Goal: Task Accomplishment & Management: Manage account settings

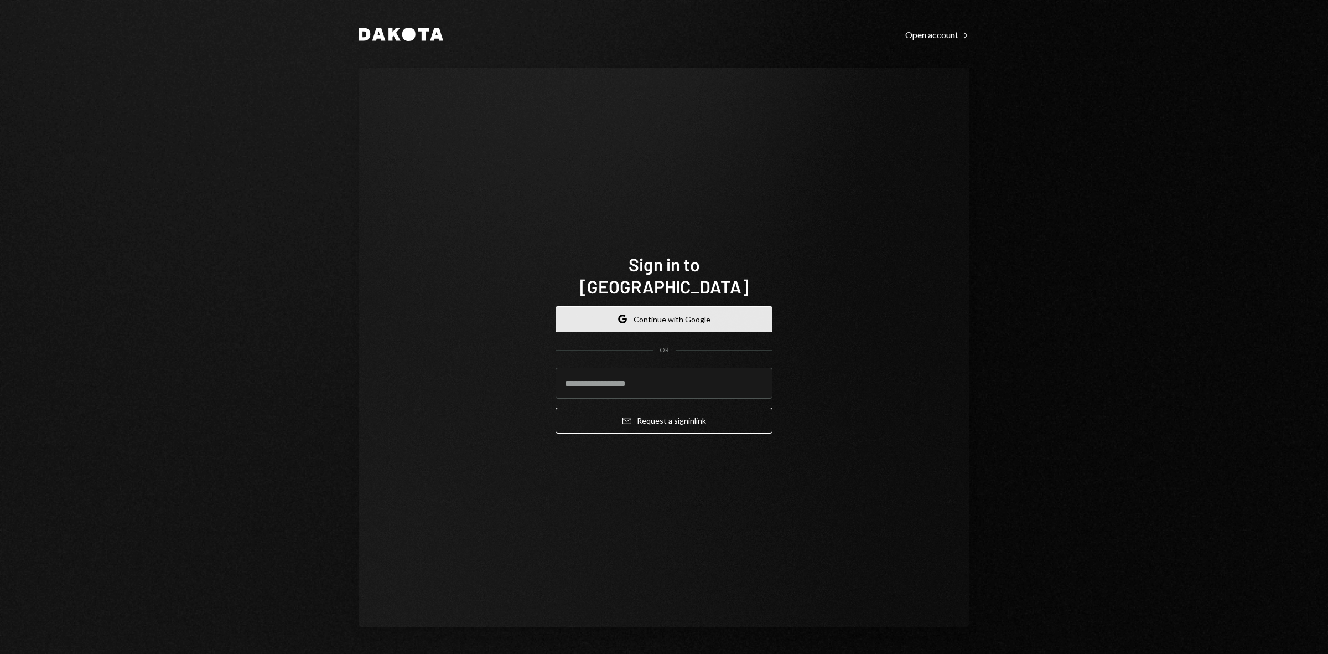
click at [648, 320] on button "Google Continue with Google" at bounding box center [664, 319] width 217 height 26
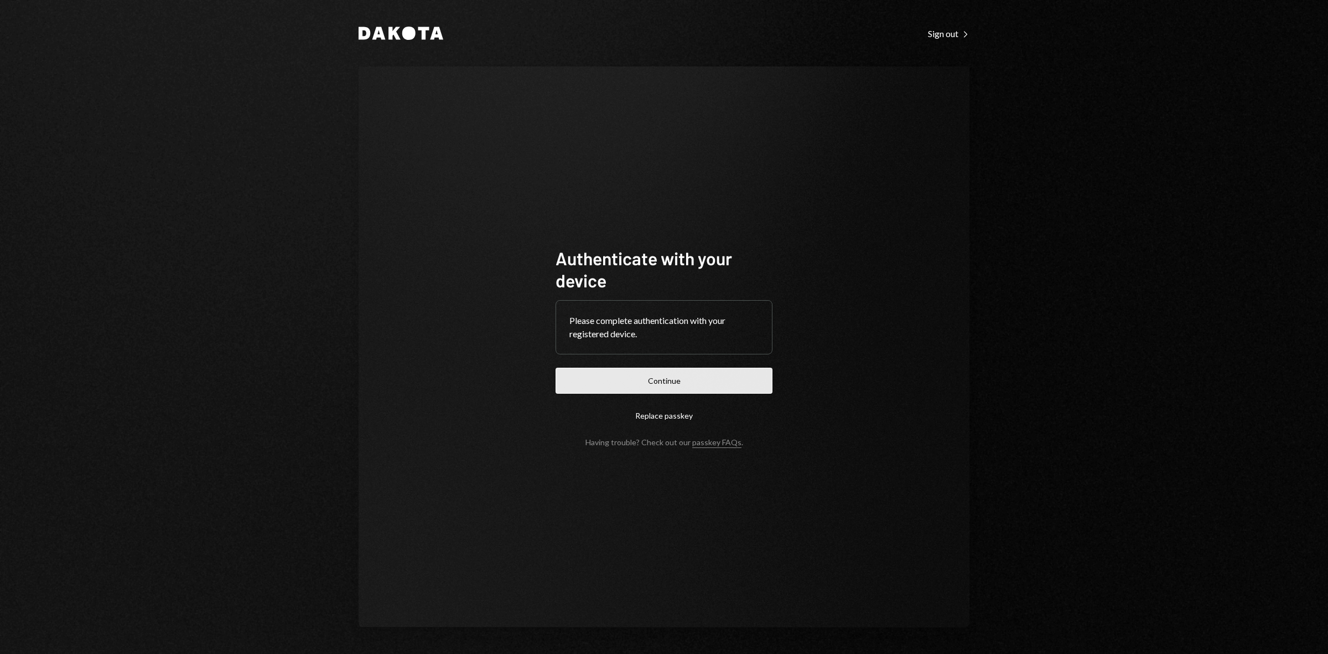
click at [688, 375] on button "Continue" at bounding box center [664, 380] width 217 height 26
click at [674, 380] on button "Continue" at bounding box center [664, 380] width 217 height 26
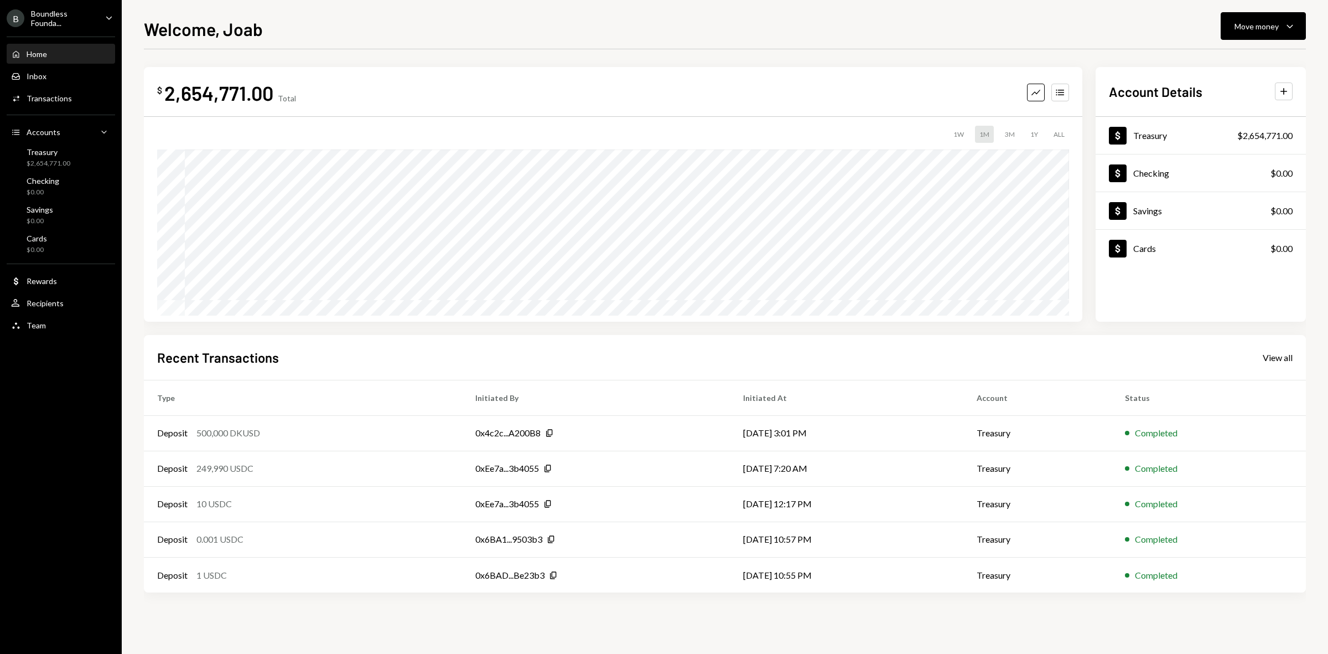
click at [64, 22] on div "Boundless Founda..." at bounding box center [63, 18] width 65 height 19
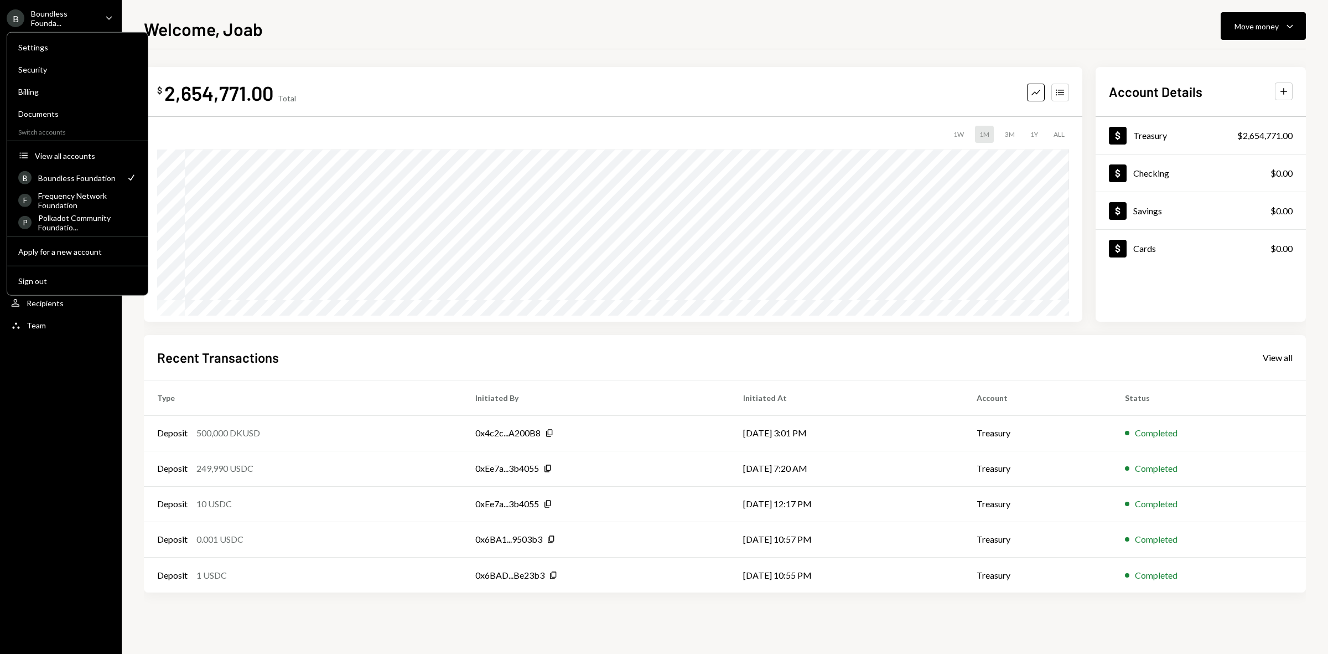
click at [395, 350] on div "Recent Transactions View all" at bounding box center [725, 357] width 1136 height 18
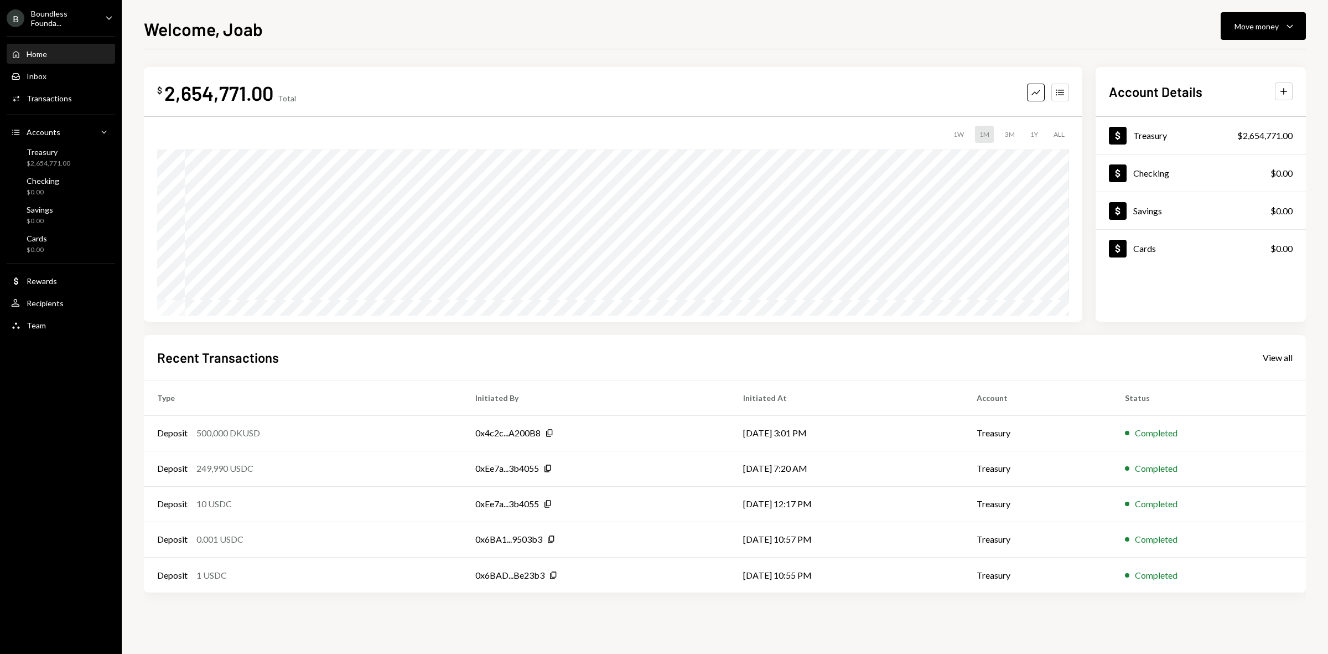
click at [100, 15] on div "B Boundless Founda... Caret Down" at bounding box center [61, 18] width 122 height 19
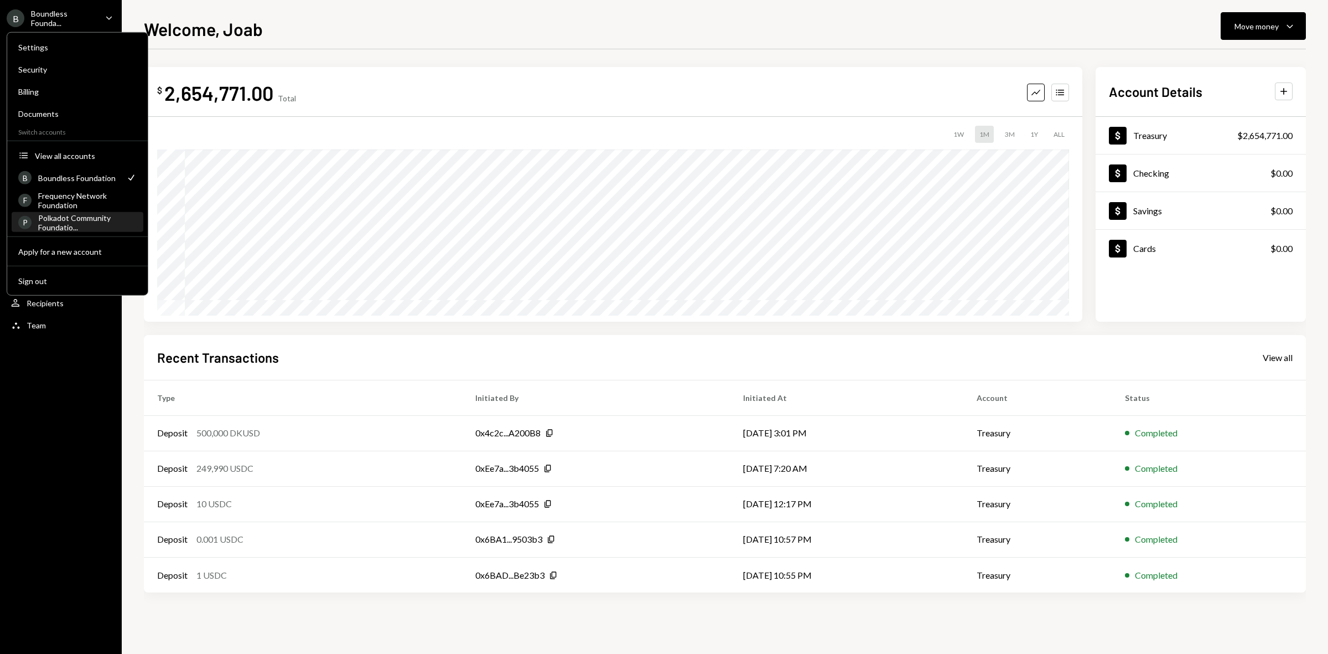
click at [73, 217] on div "Polkadot Community Foundatio..." at bounding box center [87, 222] width 99 height 19
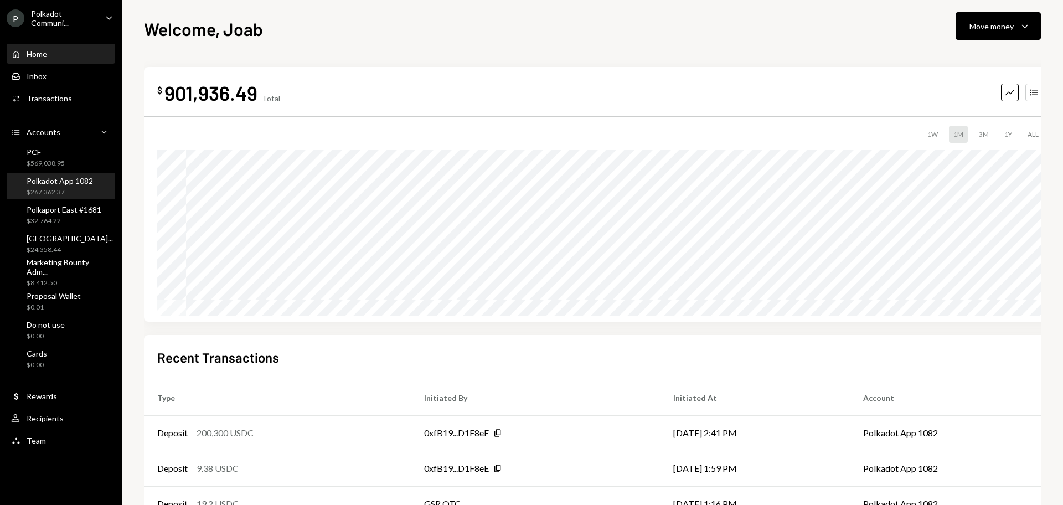
click at [56, 183] on div "Polkadot App 1082" at bounding box center [60, 180] width 66 height 9
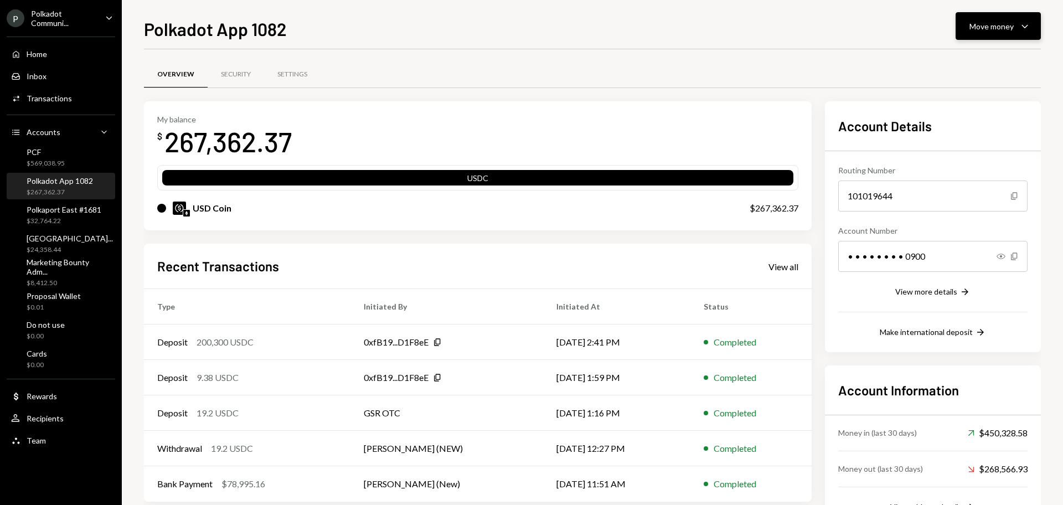
click at [991, 33] on button "Move money Caret Down" at bounding box center [997, 26] width 85 height 28
click at [966, 59] on div "Send" at bounding box center [989, 60] width 81 height 12
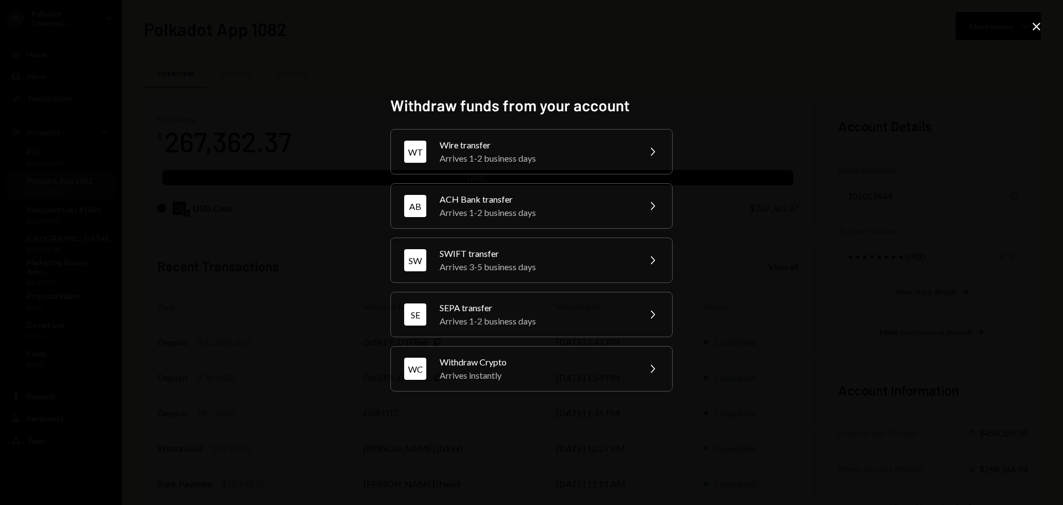
click at [1028, 25] on div "Withdraw funds from your account WT Wire transfer Arrives 1-2 business days Che…" at bounding box center [531, 252] width 1063 height 505
click at [1038, 29] on icon at bounding box center [1036, 27] width 8 height 8
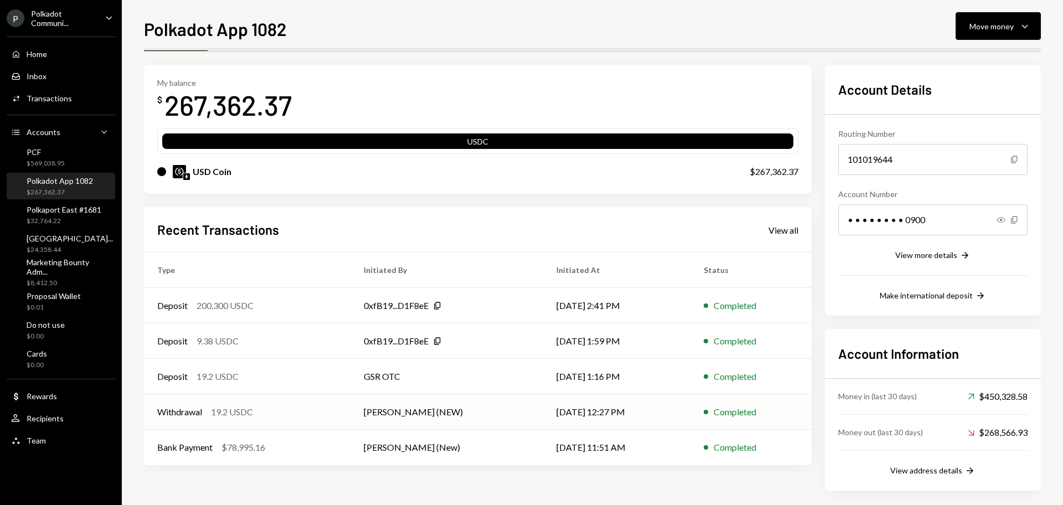
scroll to position [44, 0]
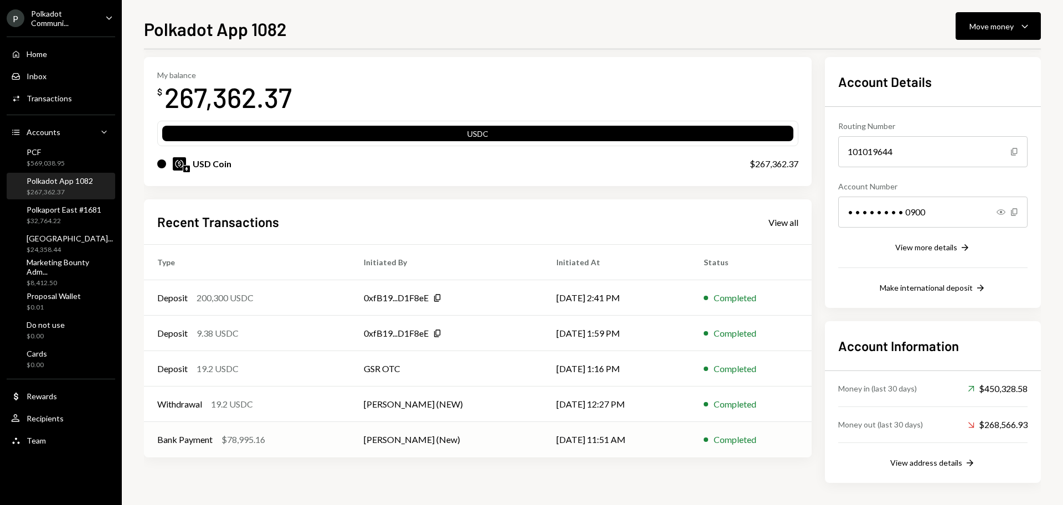
click at [464, 441] on td "Joab Matthews (New)" at bounding box center [446, 439] width 193 height 35
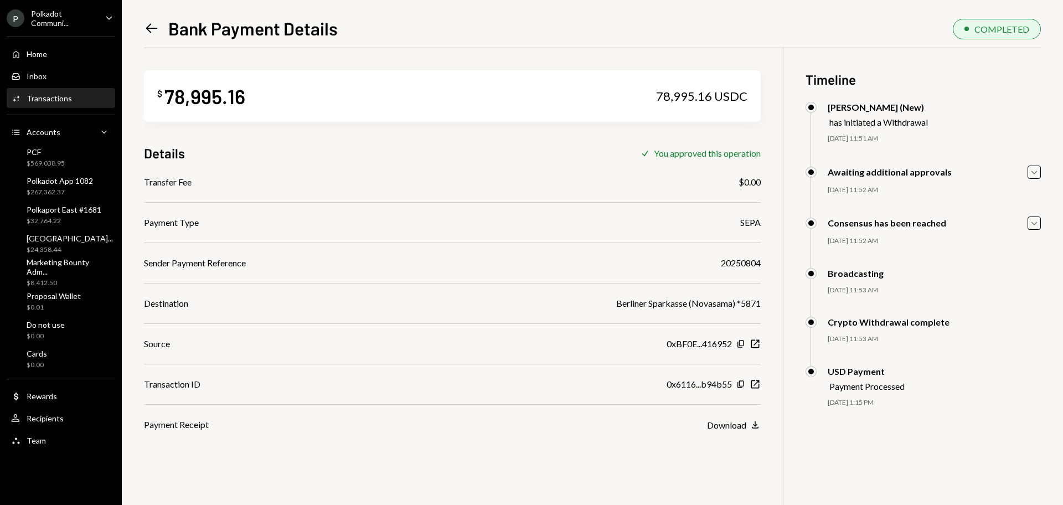
click at [151, 30] on icon "Left Arrow" at bounding box center [151, 27] width 15 height 15
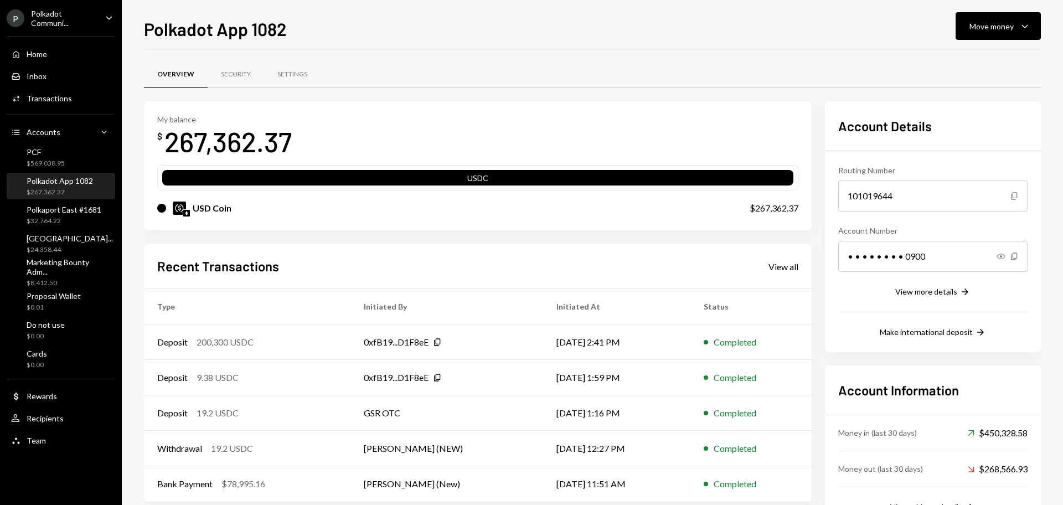
click at [943, 36] on div "Polkadot App 1082 Move money Caret Down" at bounding box center [592, 27] width 897 height 24
click at [983, 27] on div "Move money" at bounding box center [991, 26] width 44 height 12
click at [960, 58] on div "Send" at bounding box center [989, 60] width 81 height 12
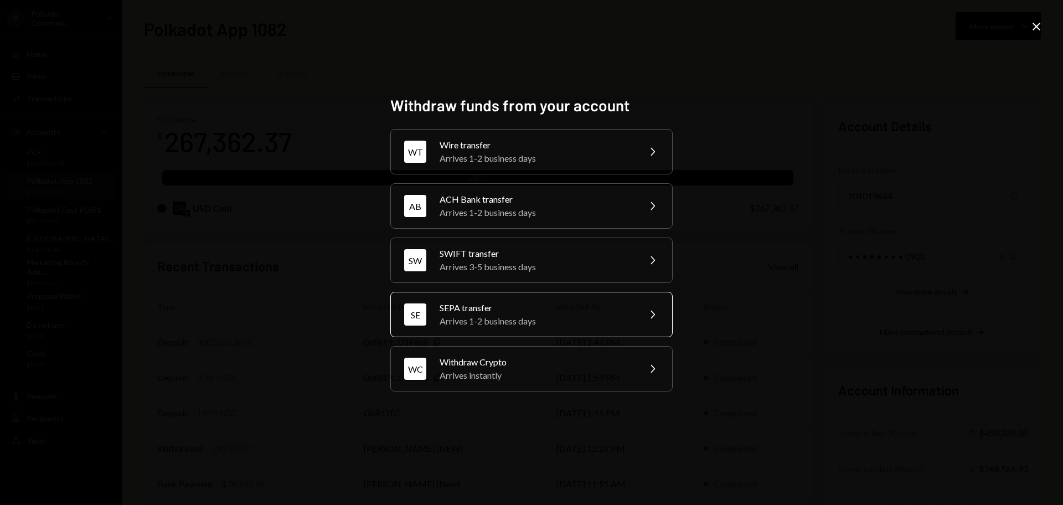
click at [509, 317] on div "Arrives 1-2 business days" at bounding box center [535, 320] width 193 height 13
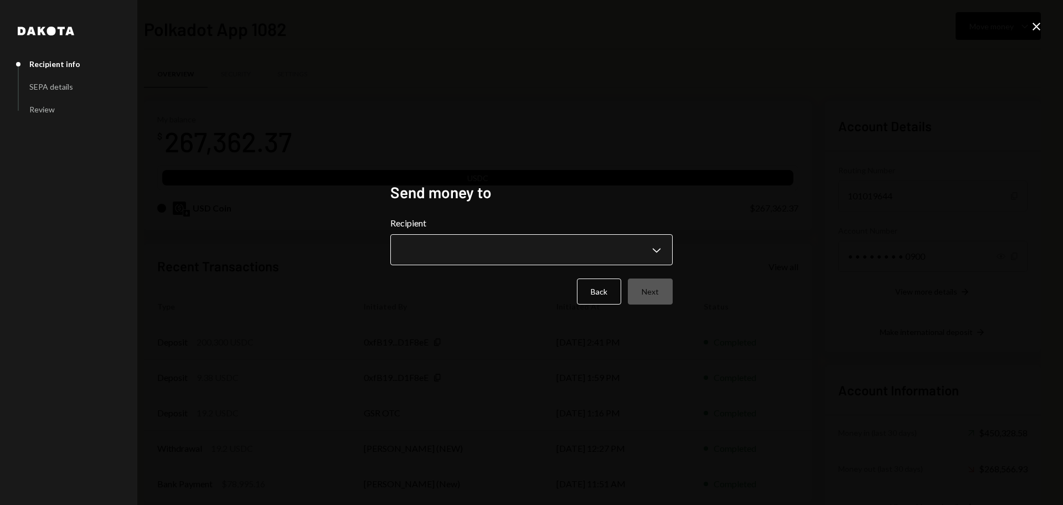
click at [427, 243] on body "P Polkadot Communi... Caret Down Home Home Inbox Inbox Activities Transactions …" at bounding box center [531, 252] width 1063 height 505
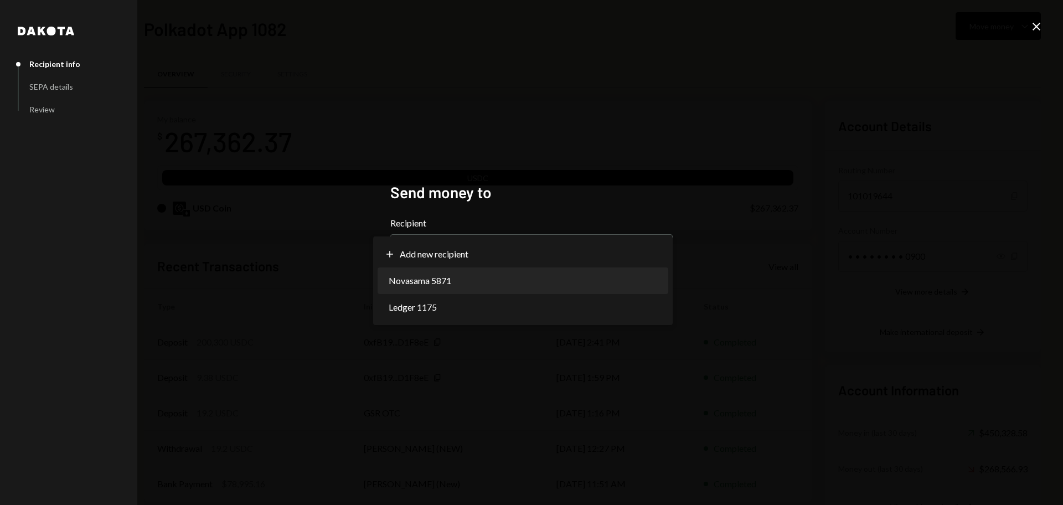
select select "**********"
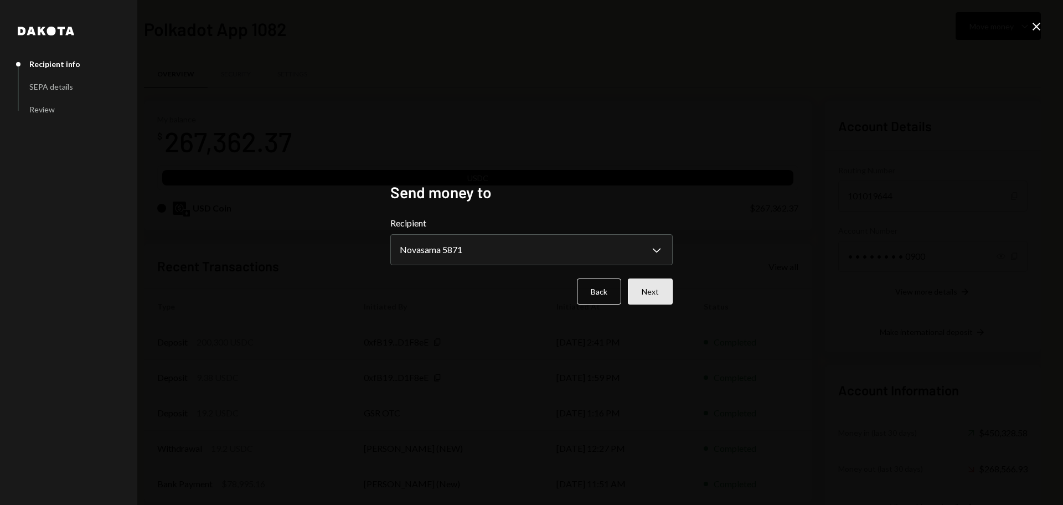
click at [641, 301] on button "Next" at bounding box center [650, 291] width 45 height 26
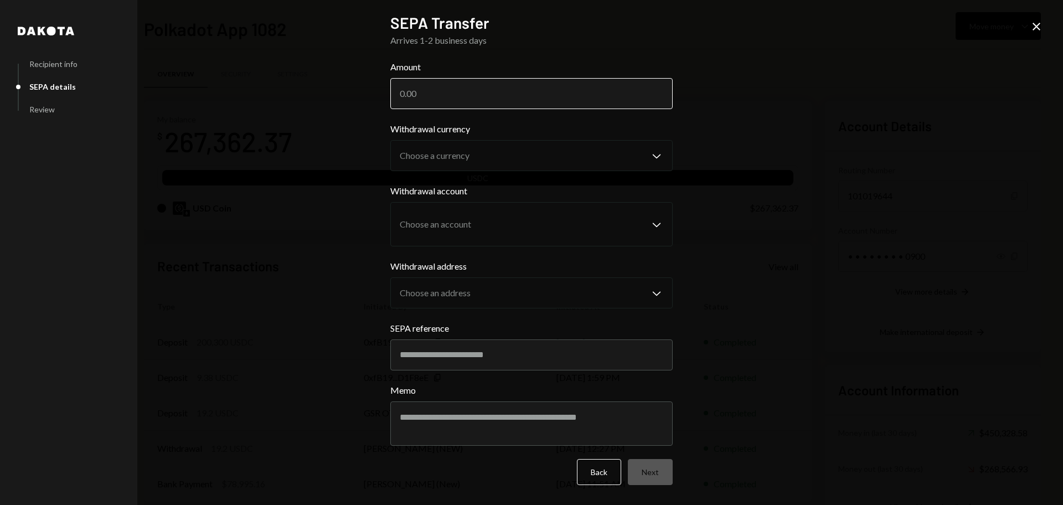
click at [414, 92] on input "Amount" at bounding box center [531, 93] width 282 height 31
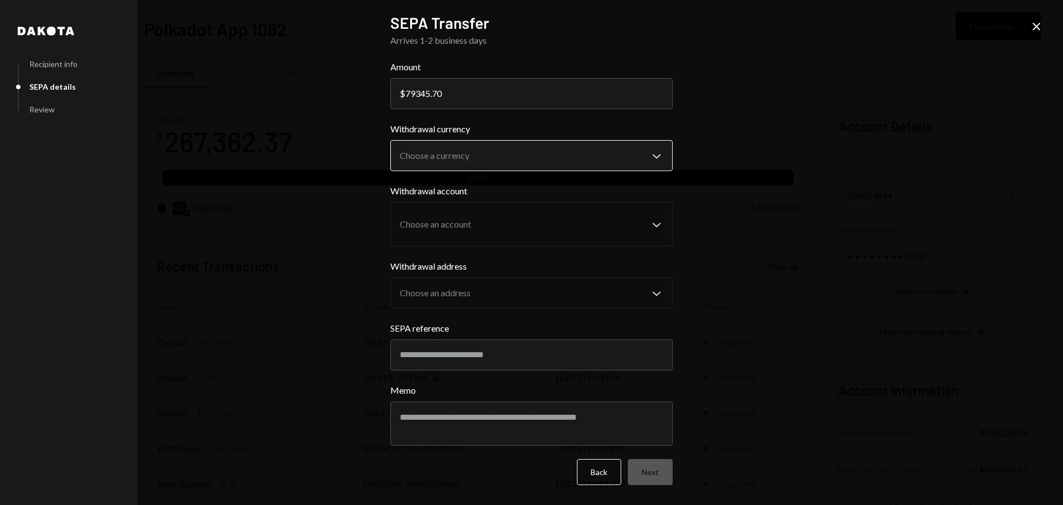
type input "79345.70"
click at [468, 159] on body "P Polkadot Communi... Caret Down Home Home Inbox Inbox Activities Transactions …" at bounding box center [531, 252] width 1063 height 505
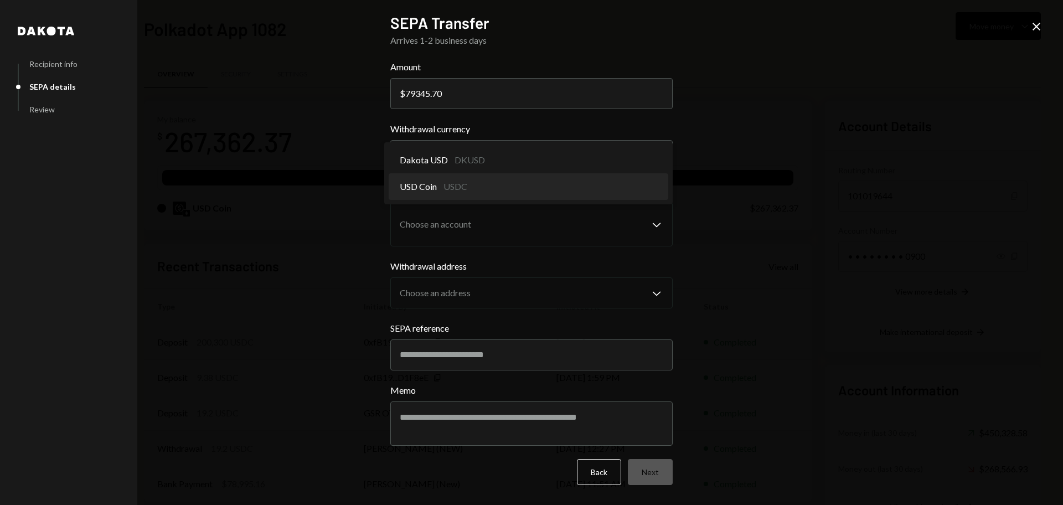
select select "****"
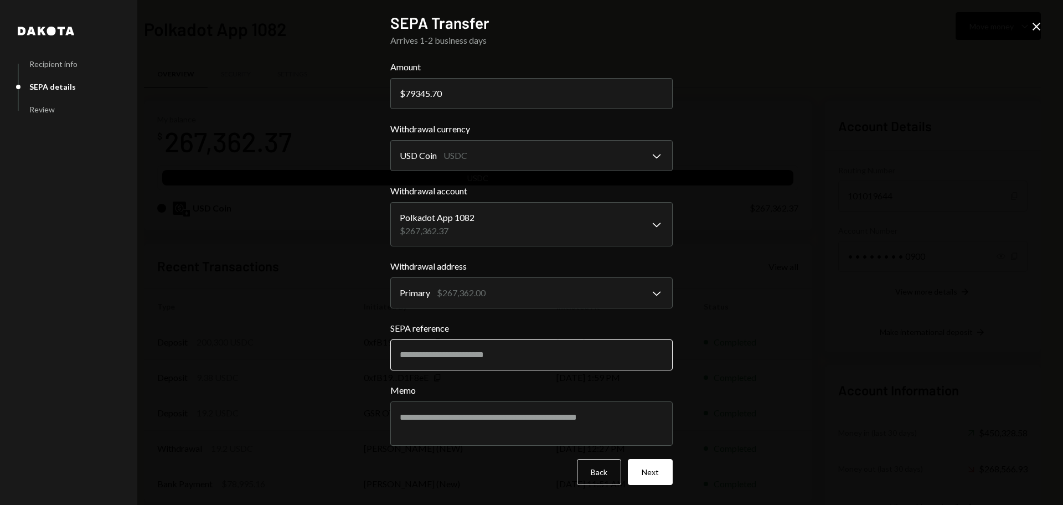
click at [473, 361] on input "SEPA reference" at bounding box center [531, 354] width 282 height 31
paste input "********"
type input "********"
click at [488, 422] on textarea "Memo" at bounding box center [531, 423] width 282 height 44
paste textarea "********"
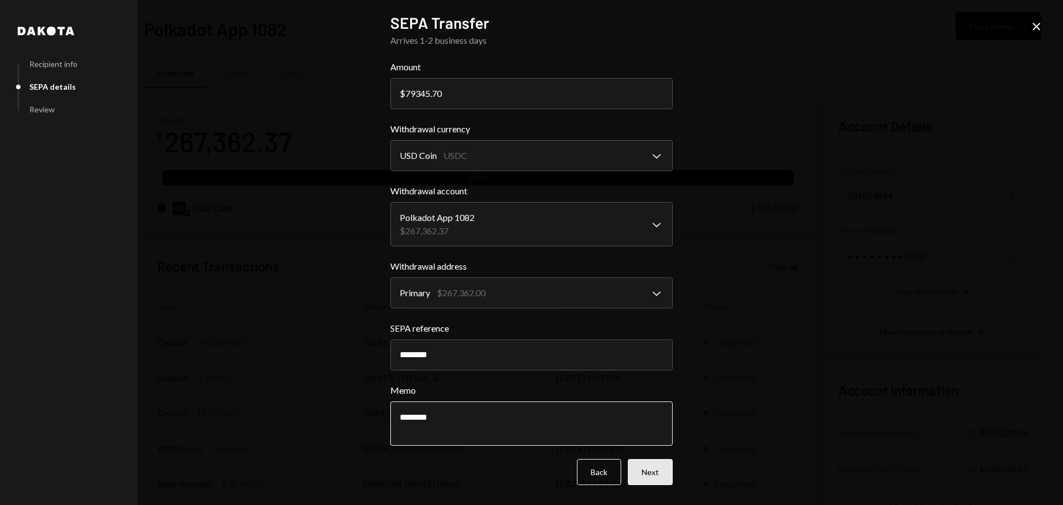
type textarea "********"
click at [666, 481] on button "Next" at bounding box center [650, 472] width 45 height 26
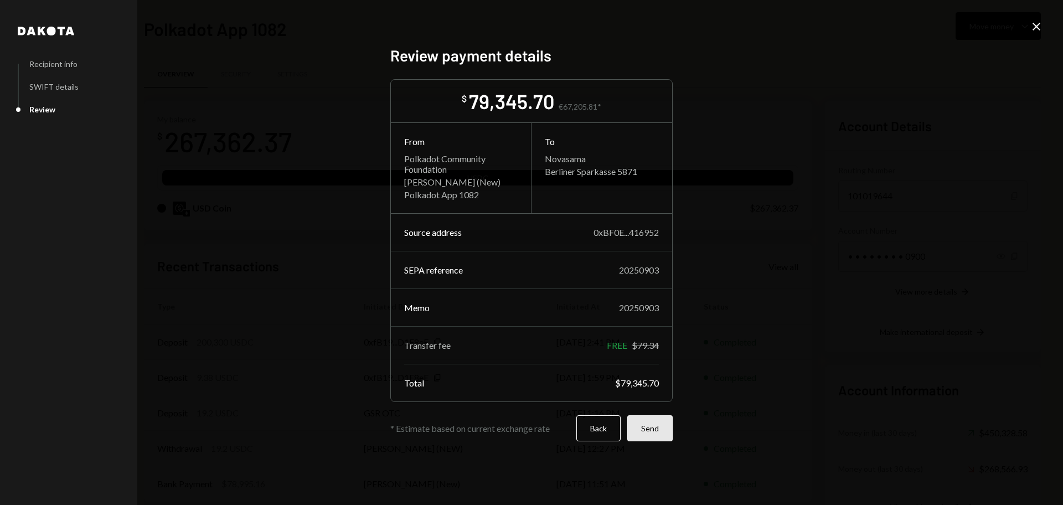
click at [650, 429] on button "Send" at bounding box center [649, 428] width 45 height 26
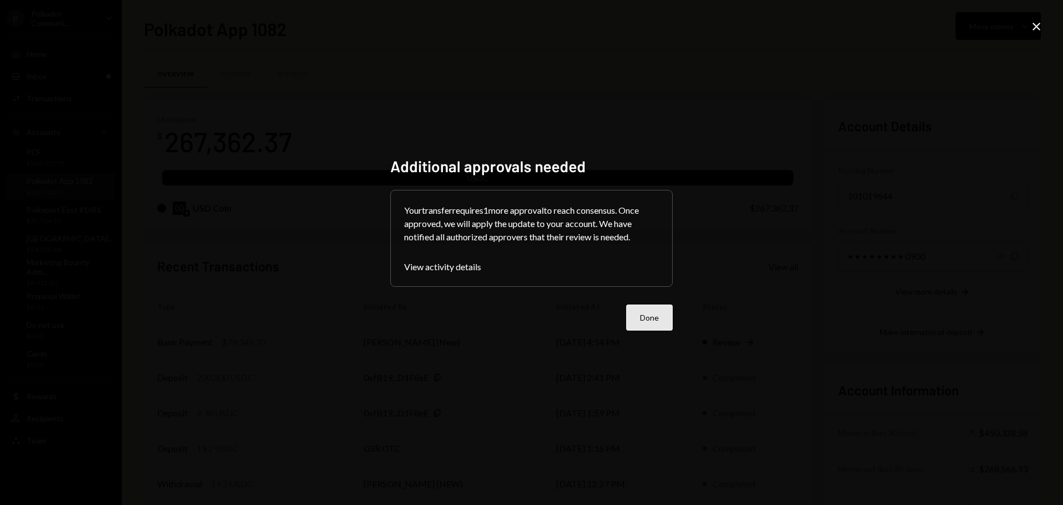
click at [657, 325] on button "Done" at bounding box center [649, 317] width 46 height 26
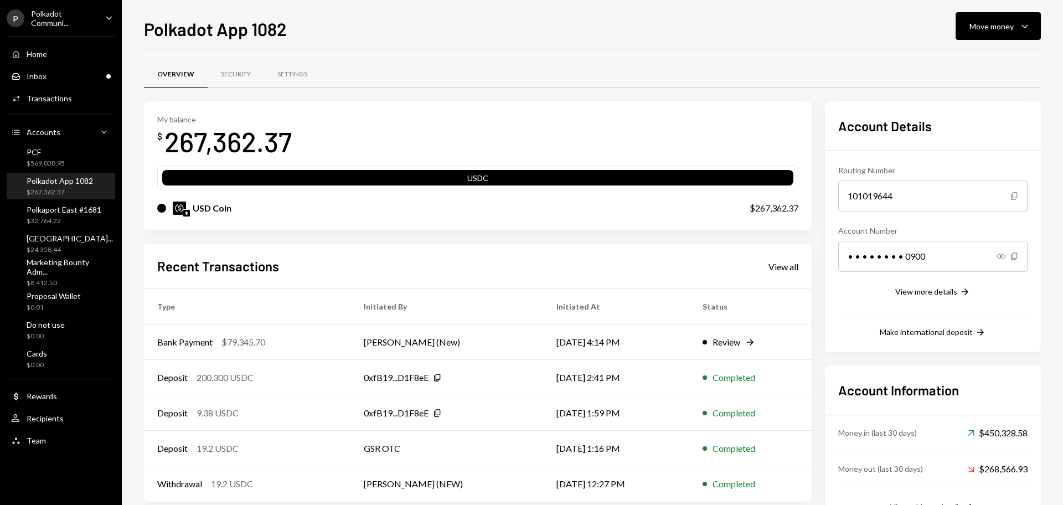
click at [39, 17] on div "Polkadot Communi..." at bounding box center [63, 18] width 65 height 19
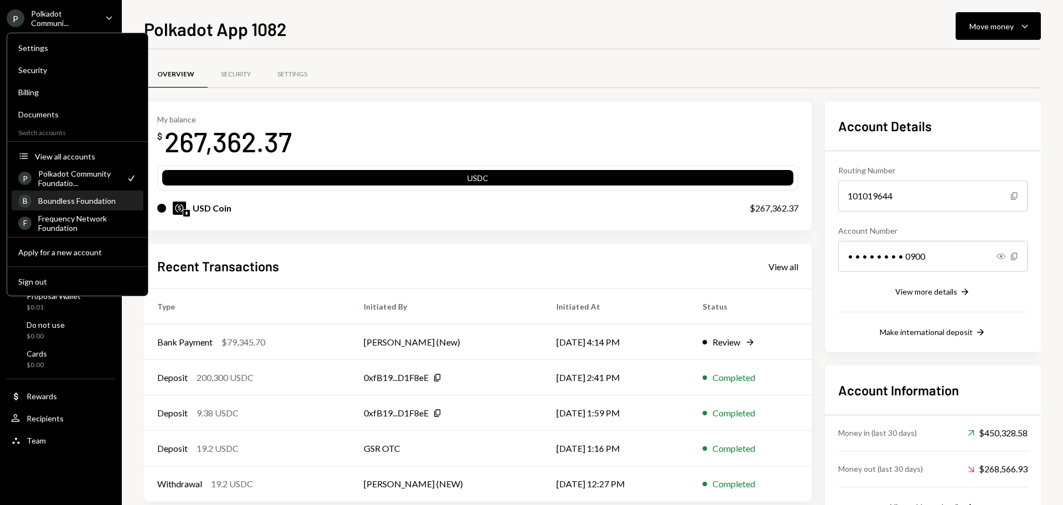
click at [96, 192] on div "B Boundless Foundation" at bounding box center [77, 200] width 118 height 19
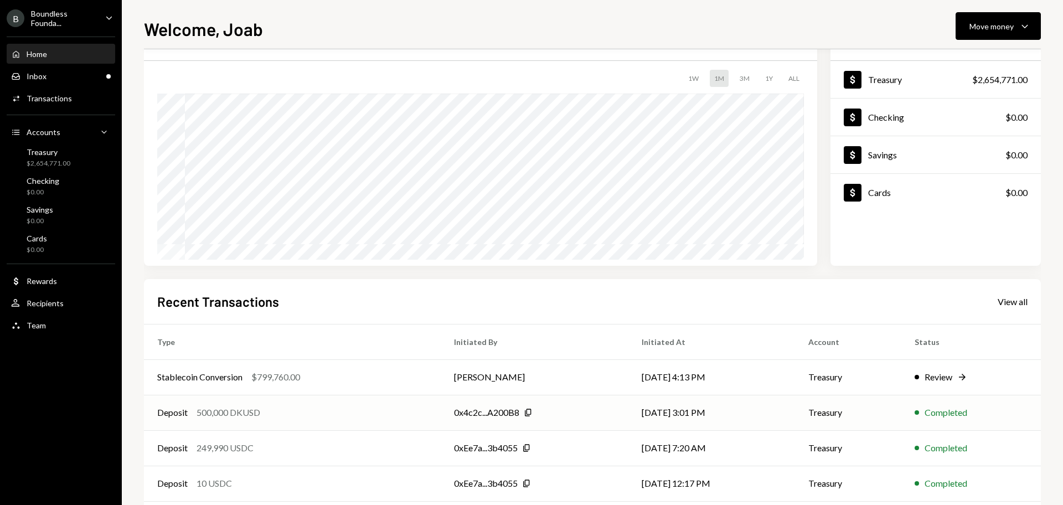
scroll to position [69, 0]
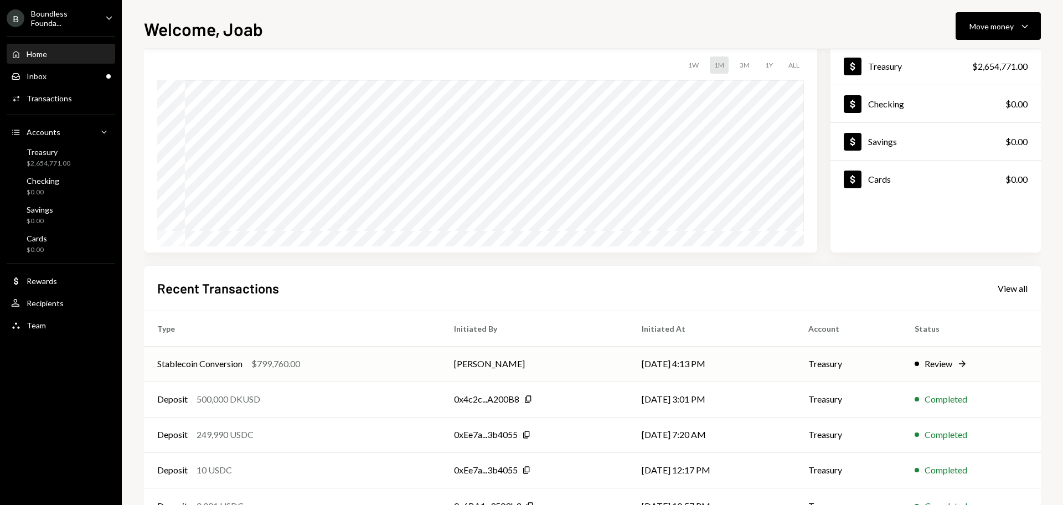
click at [537, 365] on td "Bret Shilliday" at bounding box center [534, 363] width 187 height 35
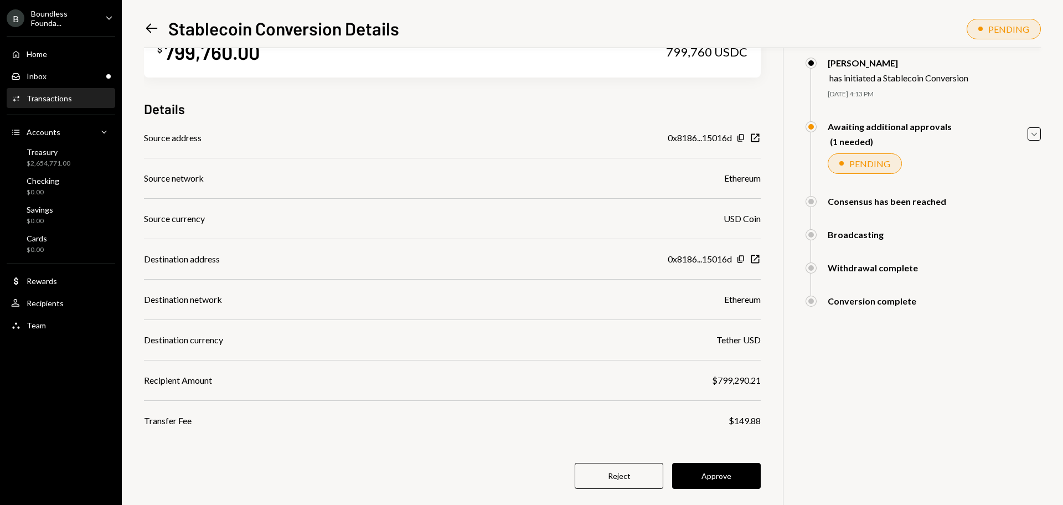
scroll to position [64, 0]
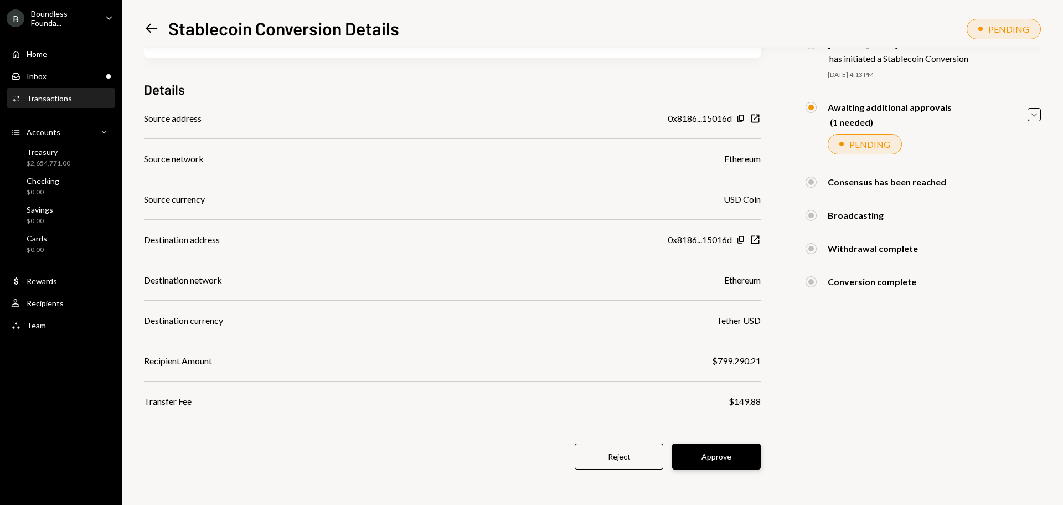
click at [707, 459] on button "Approve" at bounding box center [716, 456] width 89 height 26
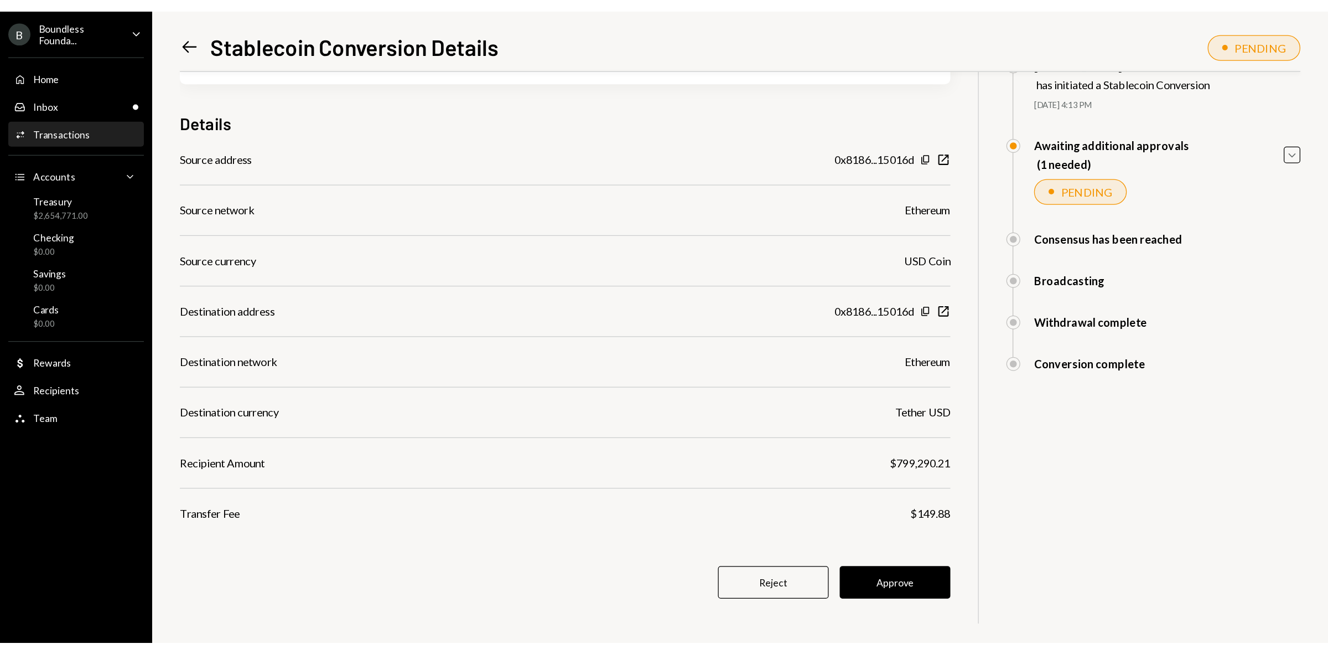
scroll to position [48, 0]
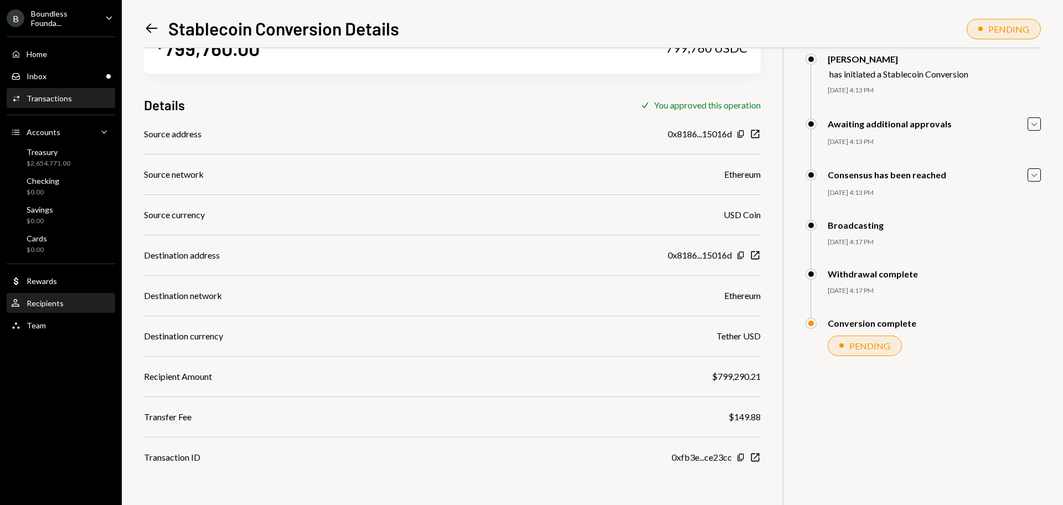
click at [66, 304] on div "User Recipients" at bounding box center [61, 303] width 100 height 10
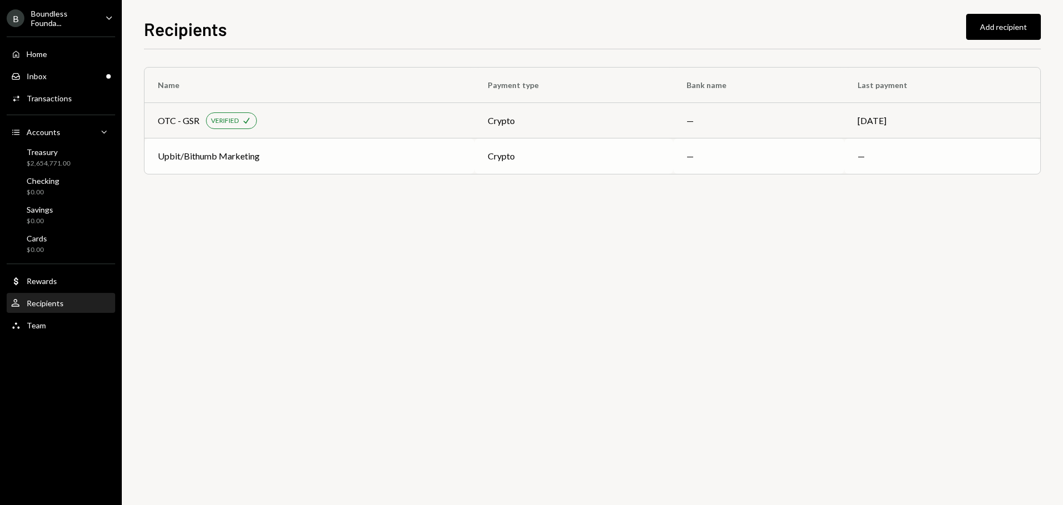
click at [242, 160] on div "Upbit/Bithumb Marketing" at bounding box center [209, 155] width 102 height 13
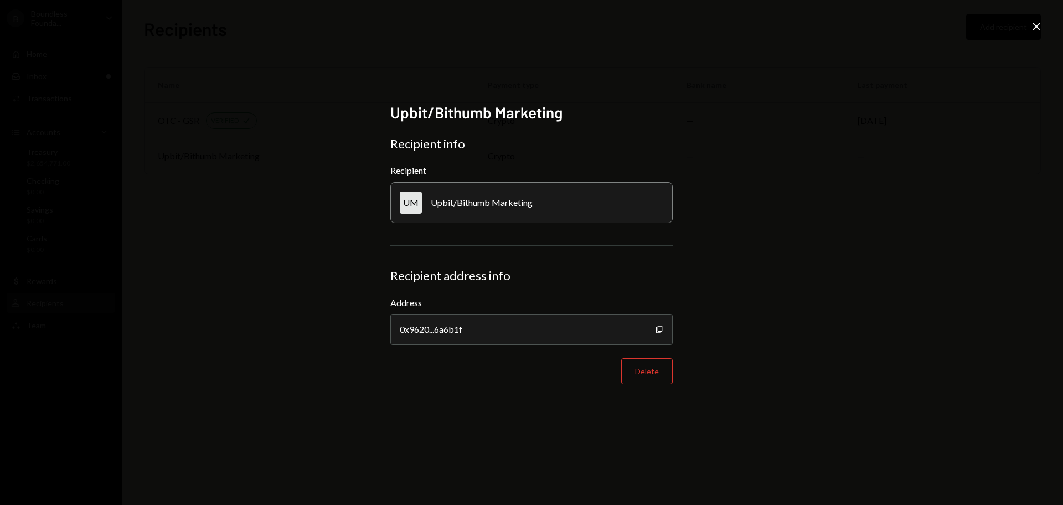
click at [1029, 27] on div "Upbit/Bithumb Marketing Recipient info Recipient UM Upbit/Bithumb Marketing Rec…" at bounding box center [531, 252] width 1063 height 505
click at [1038, 29] on icon at bounding box center [1036, 27] width 8 height 8
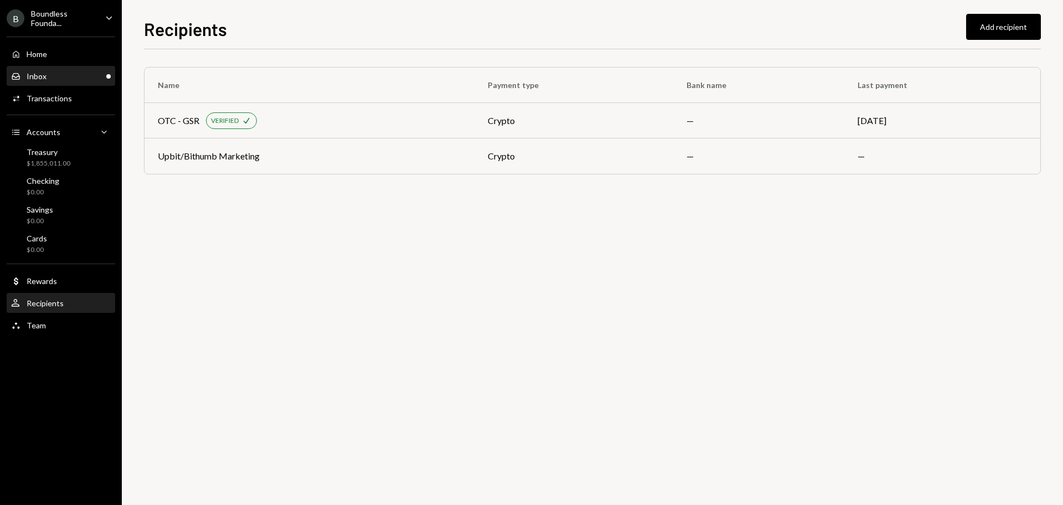
click at [37, 81] on div "Inbox Inbox" at bounding box center [61, 76] width 100 height 19
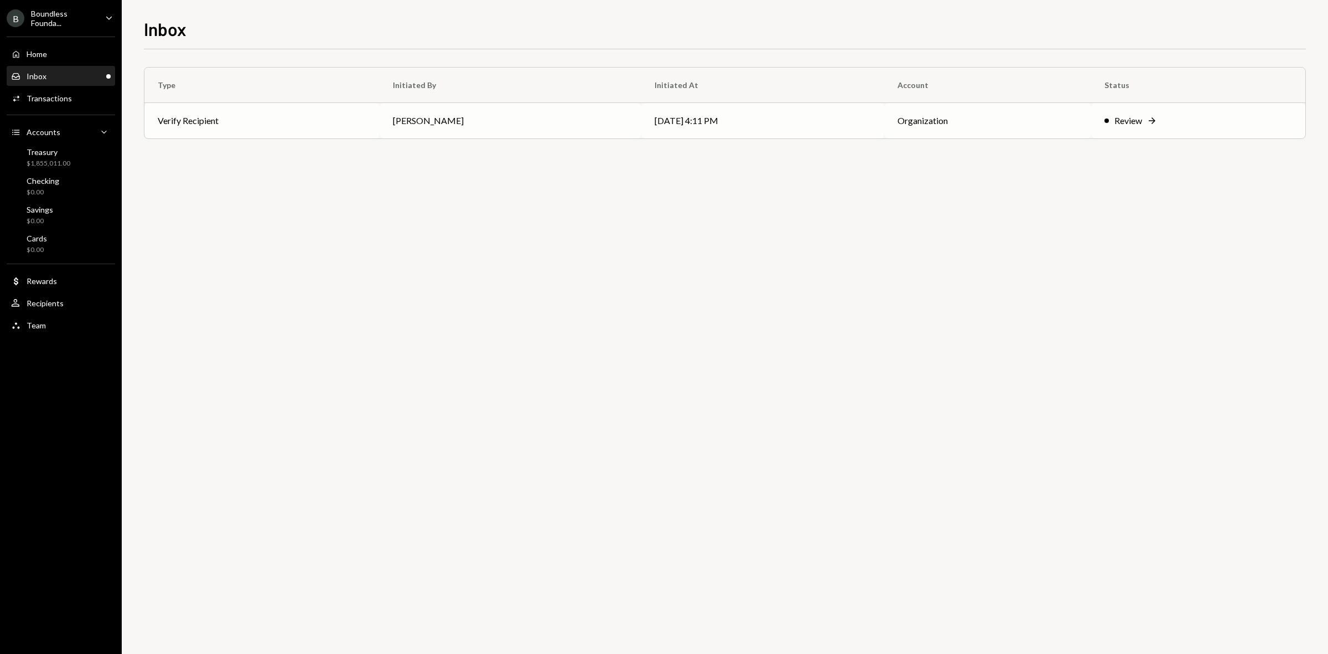
click at [1062, 128] on td "Review Right Arrow" at bounding box center [1198, 120] width 214 height 35
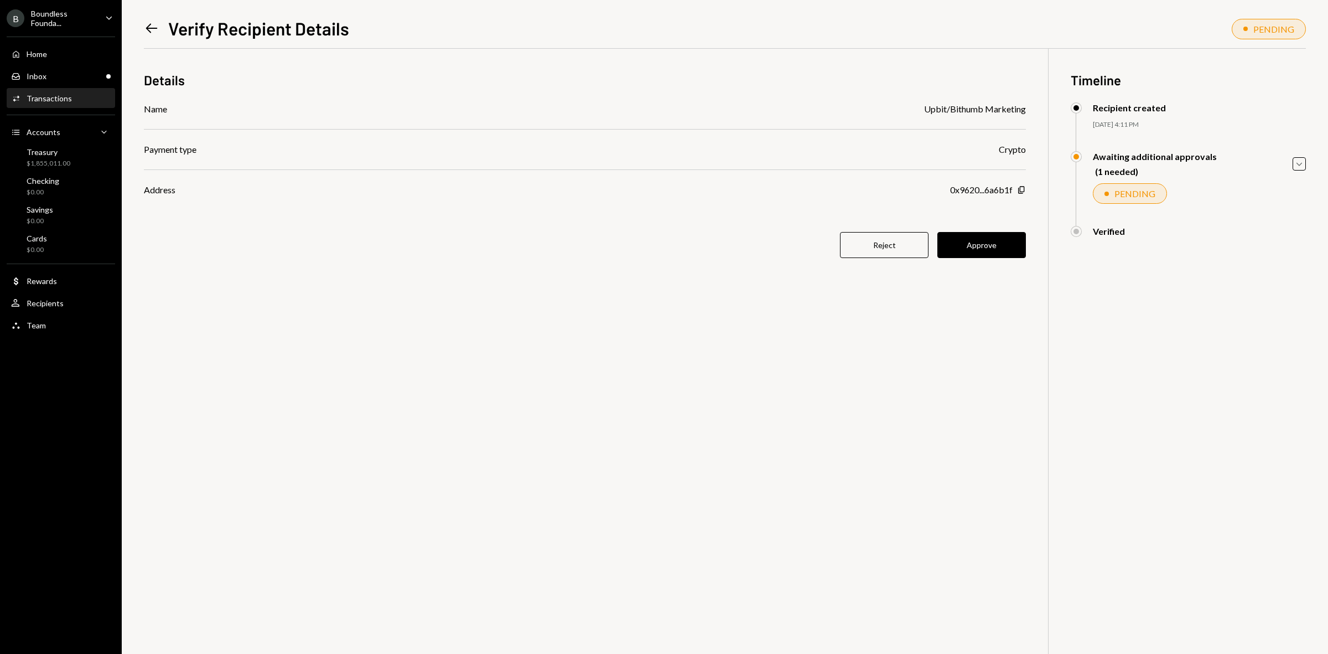
click at [966, 244] on button "Approve" at bounding box center [982, 245] width 89 height 26
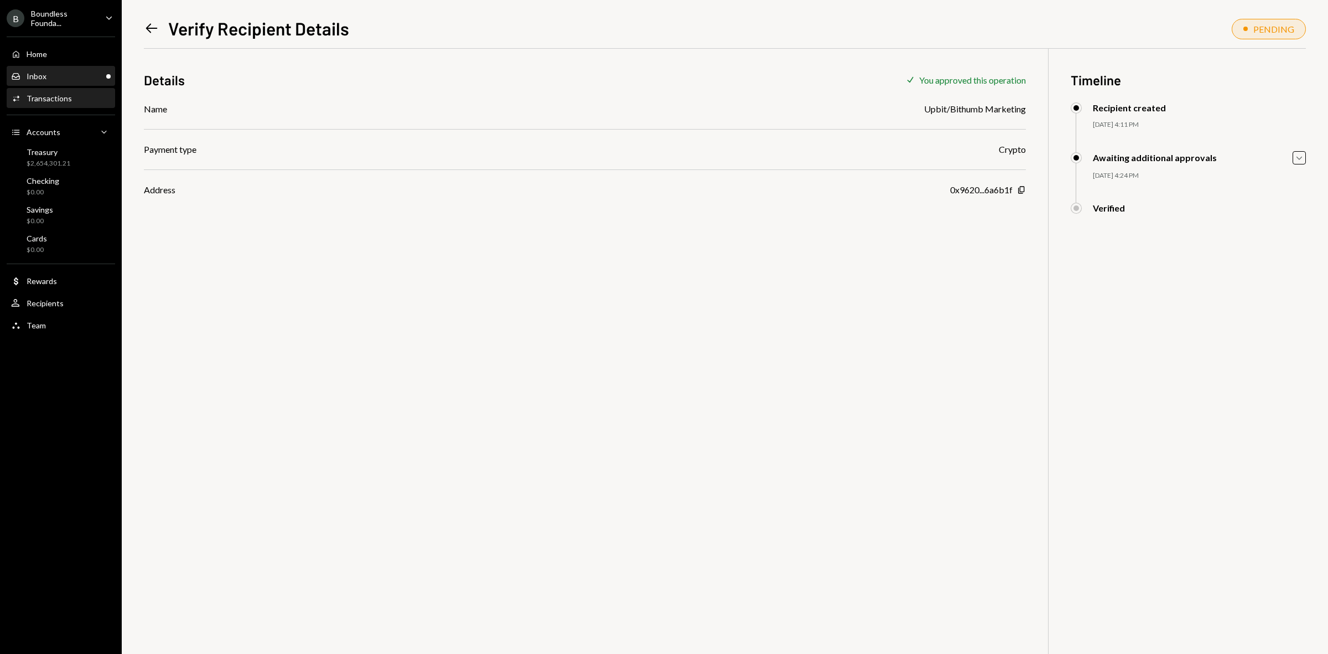
click at [69, 71] on div "Inbox Inbox" at bounding box center [61, 76] width 100 height 10
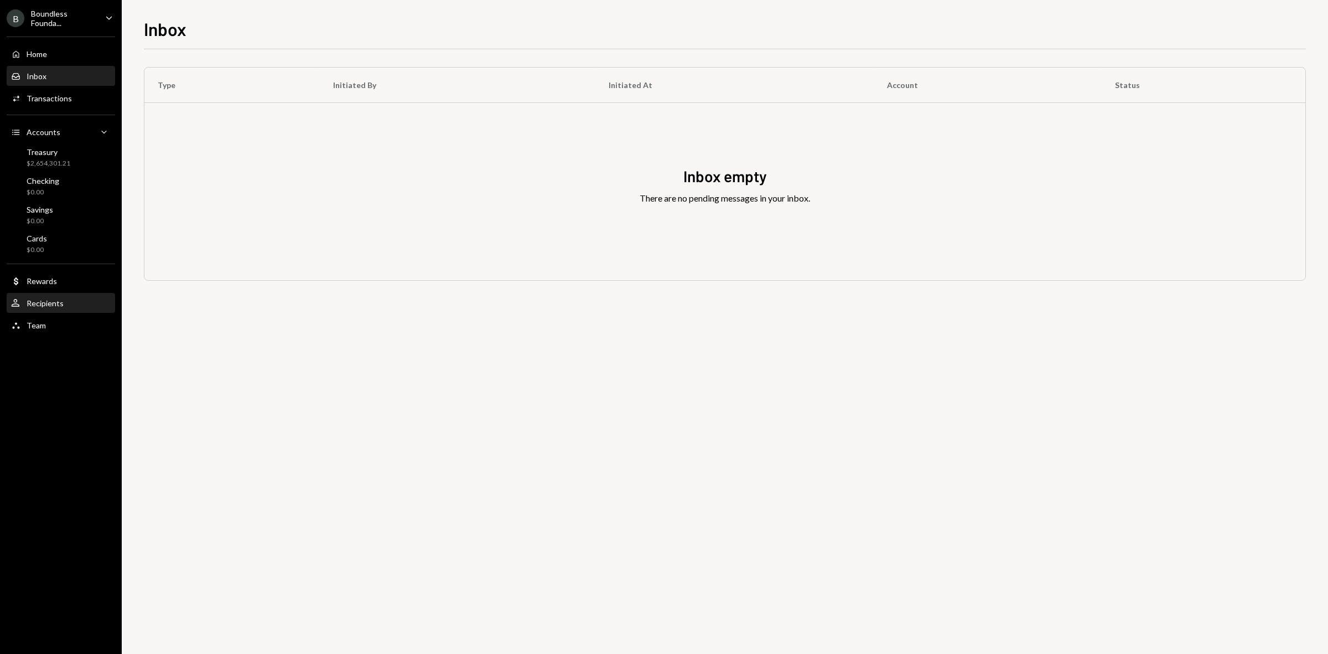
click at [67, 308] on div "User Recipients" at bounding box center [61, 303] width 100 height 19
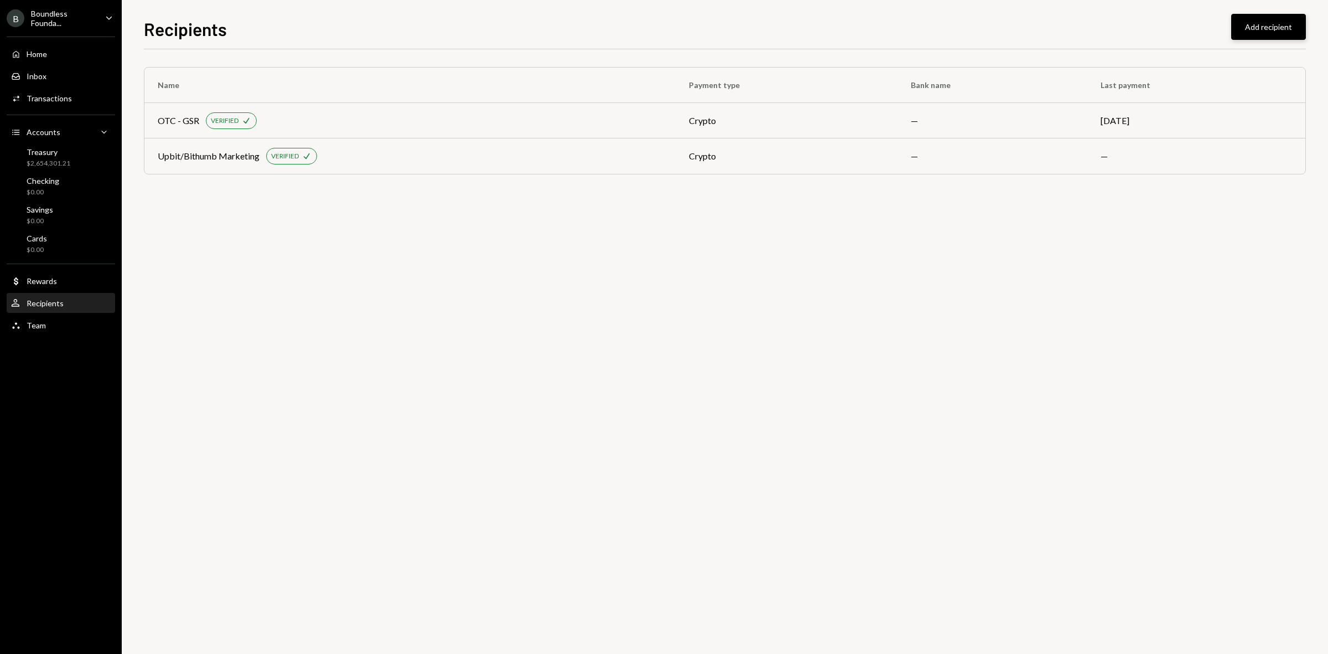
click at [1062, 36] on button "Add recipient" at bounding box center [1268, 27] width 75 height 26
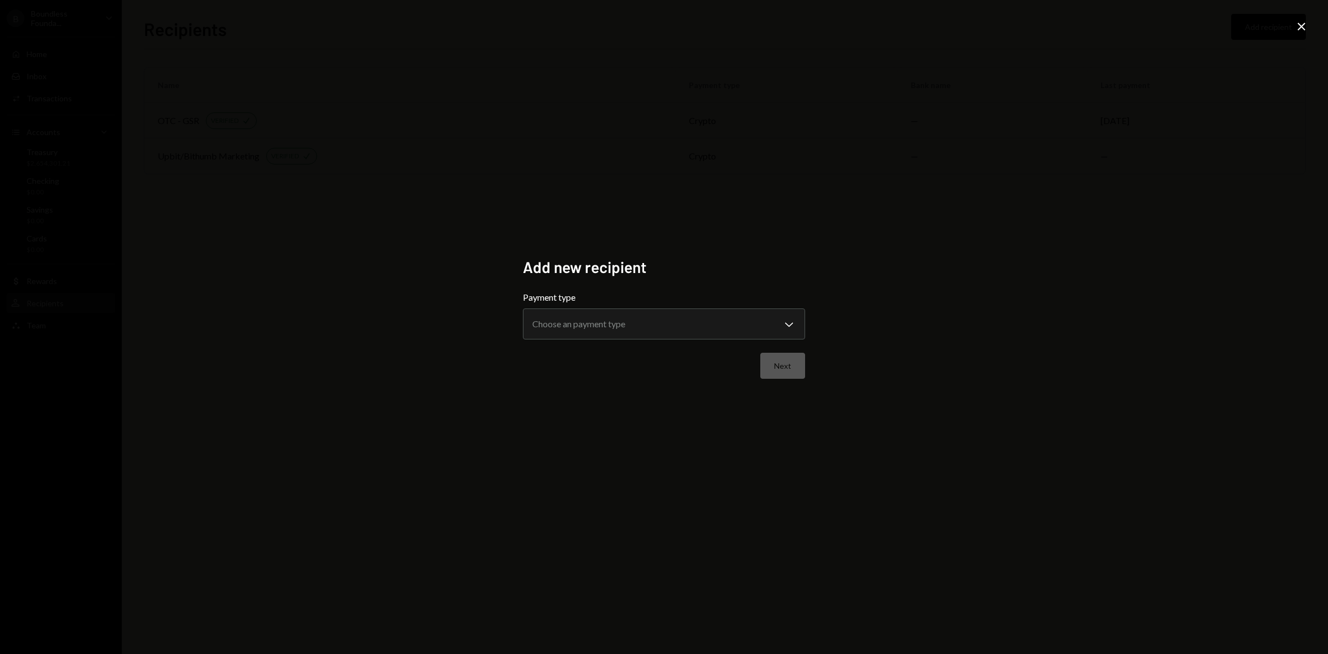
click at [680, 341] on form "**********" at bounding box center [664, 335] width 282 height 88
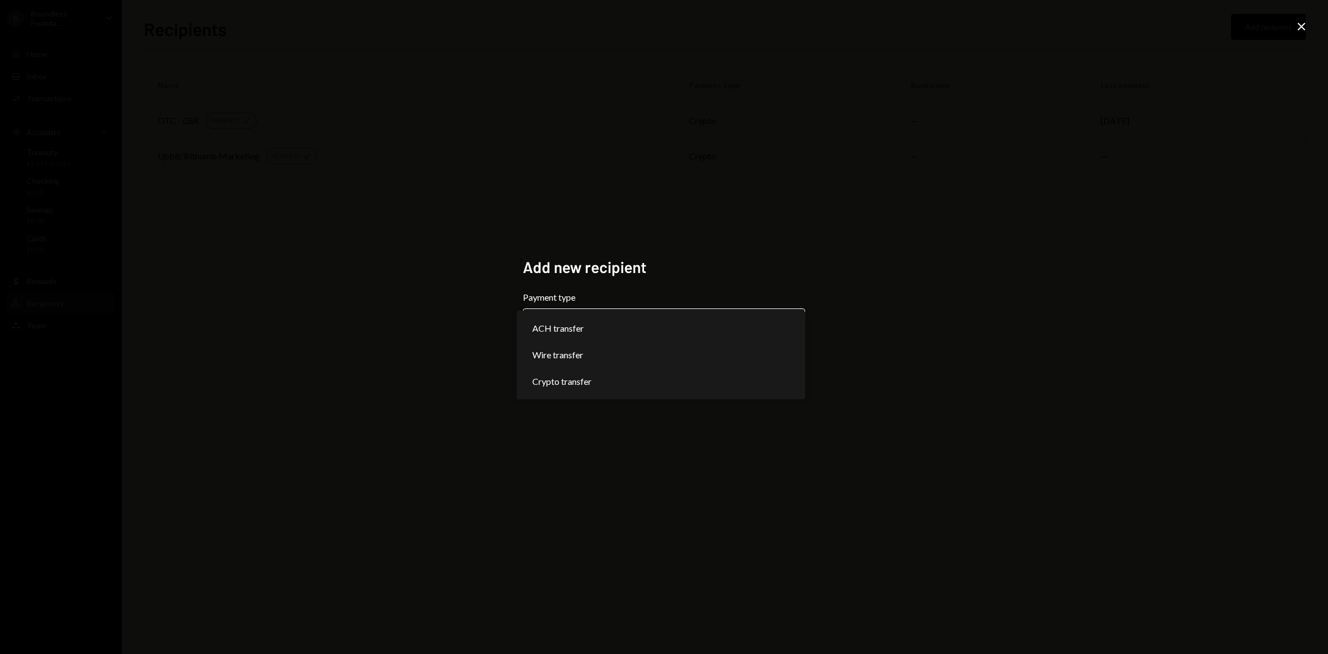
click at [675, 329] on body "**********" at bounding box center [664, 327] width 1328 height 654
select select "******"
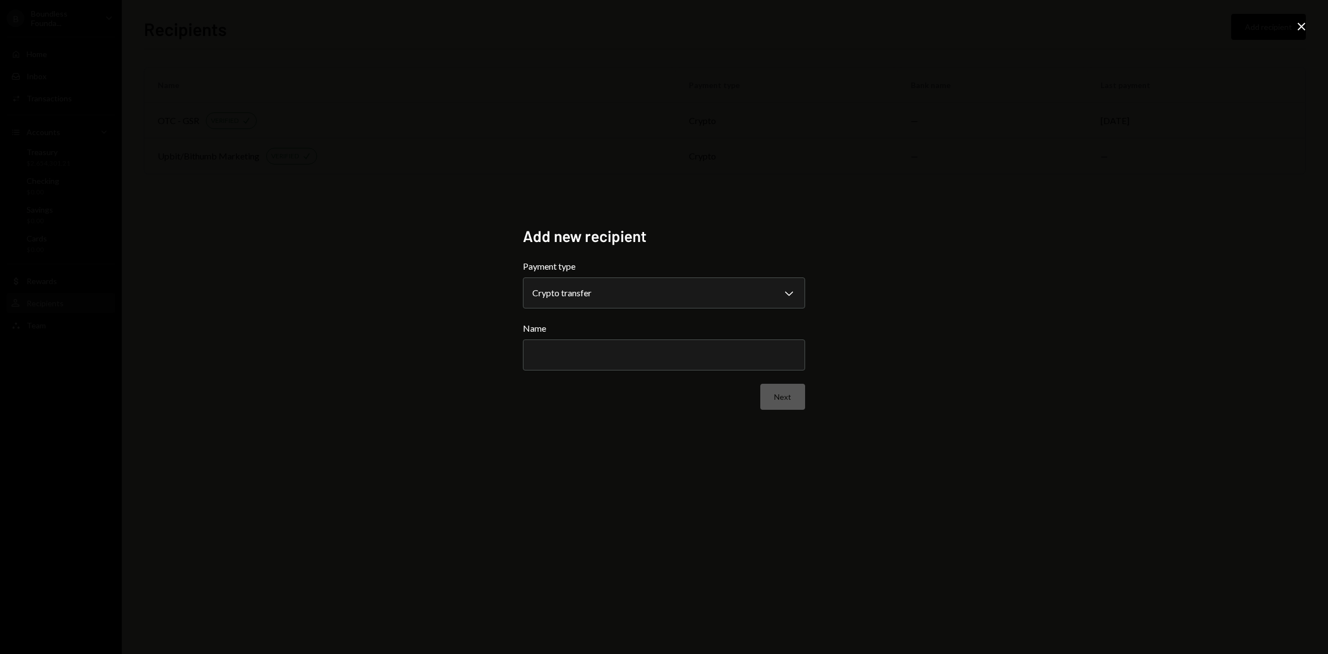
click at [588, 372] on form "**********" at bounding box center [664, 335] width 282 height 150
click at [581, 360] on input "Name" at bounding box center [664, 354] width 282 height 31
type input "*****"
click at [776, 391] on button "Next" at bounding box center [782, 397] width 45 height 26
click at [668, 300] on body "B Boundless Founda... Caret Down Home Home Inbox Inbox Activities Transactions …" at bounding box center [664, 327] width 1328 height 654
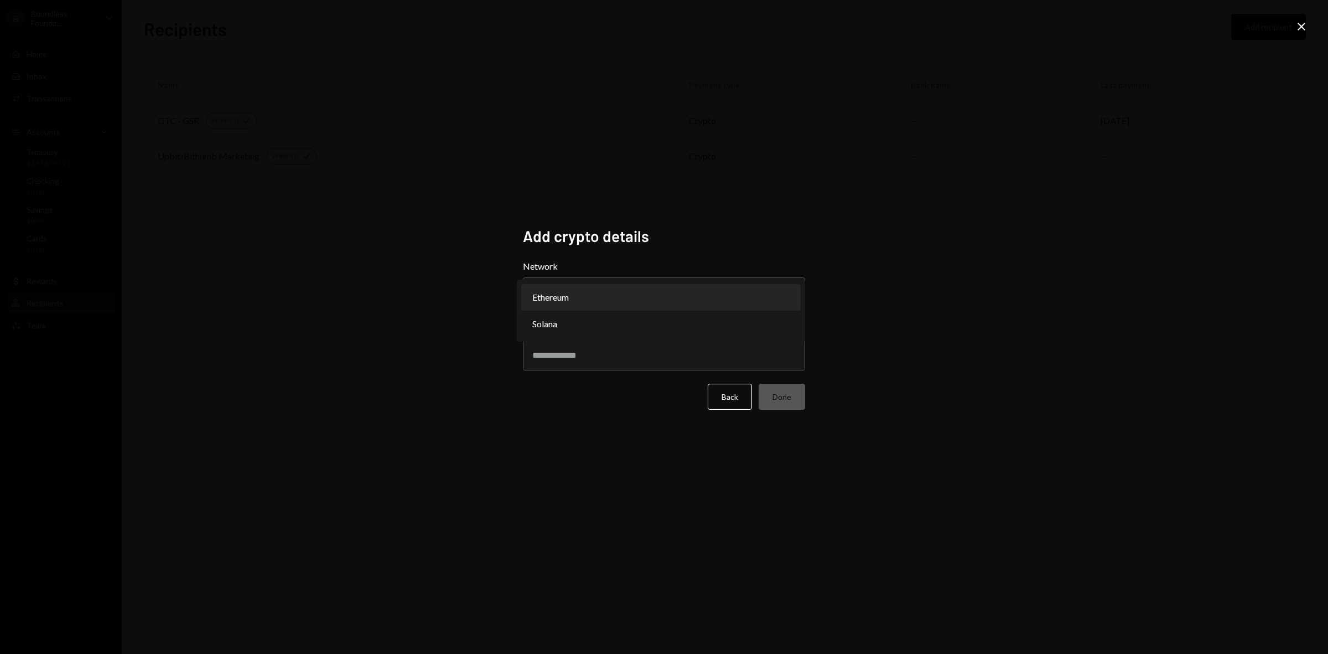
select select "**********"
click at [609, 353] on input "Address" at bounding box center [664, 354] width 282 height 31
paste input "**********"
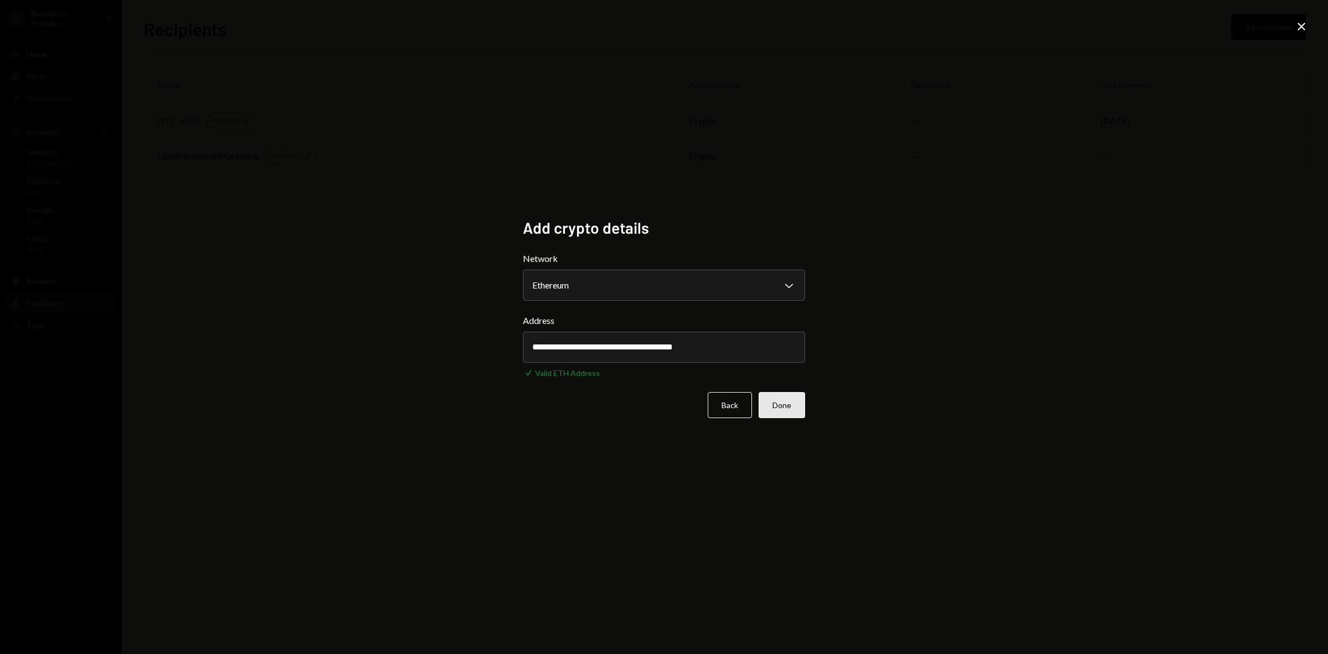
type input "**********"
click at [784, 400] on button "Done" at bounding box center [782, 405] width 46 height 26
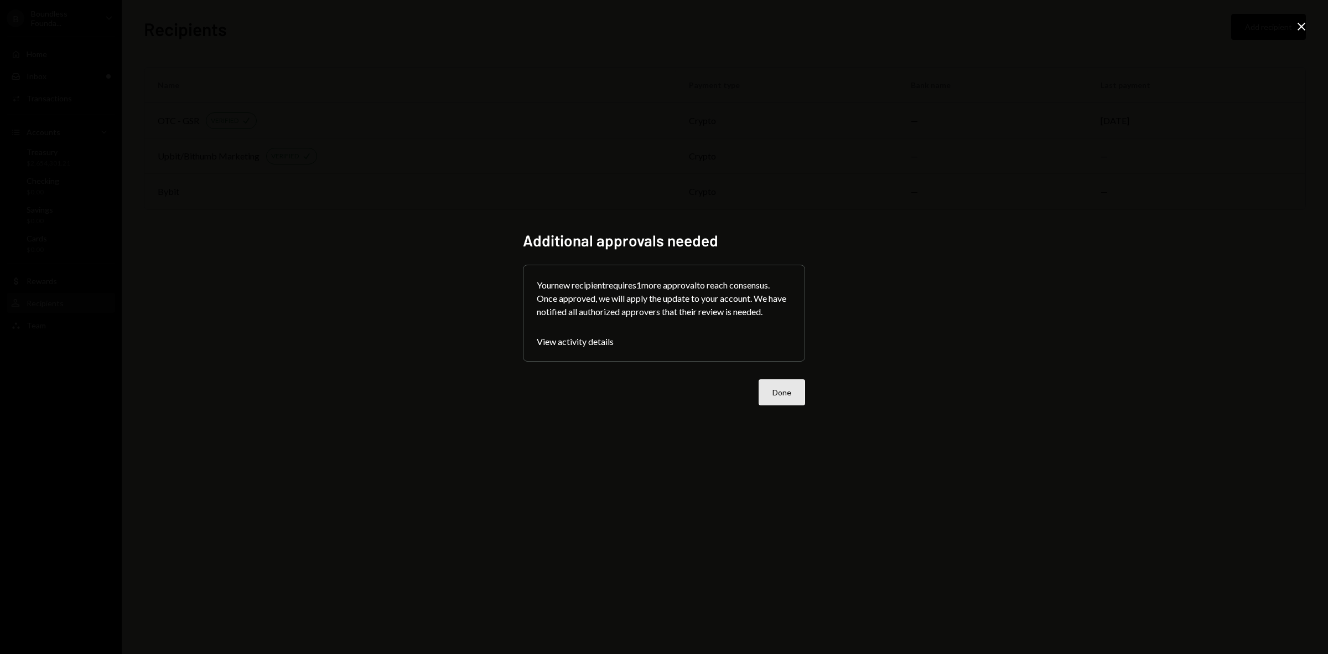
click at [794, 399] on button "Done" at bounding box center [782, 392] width 46 height 26
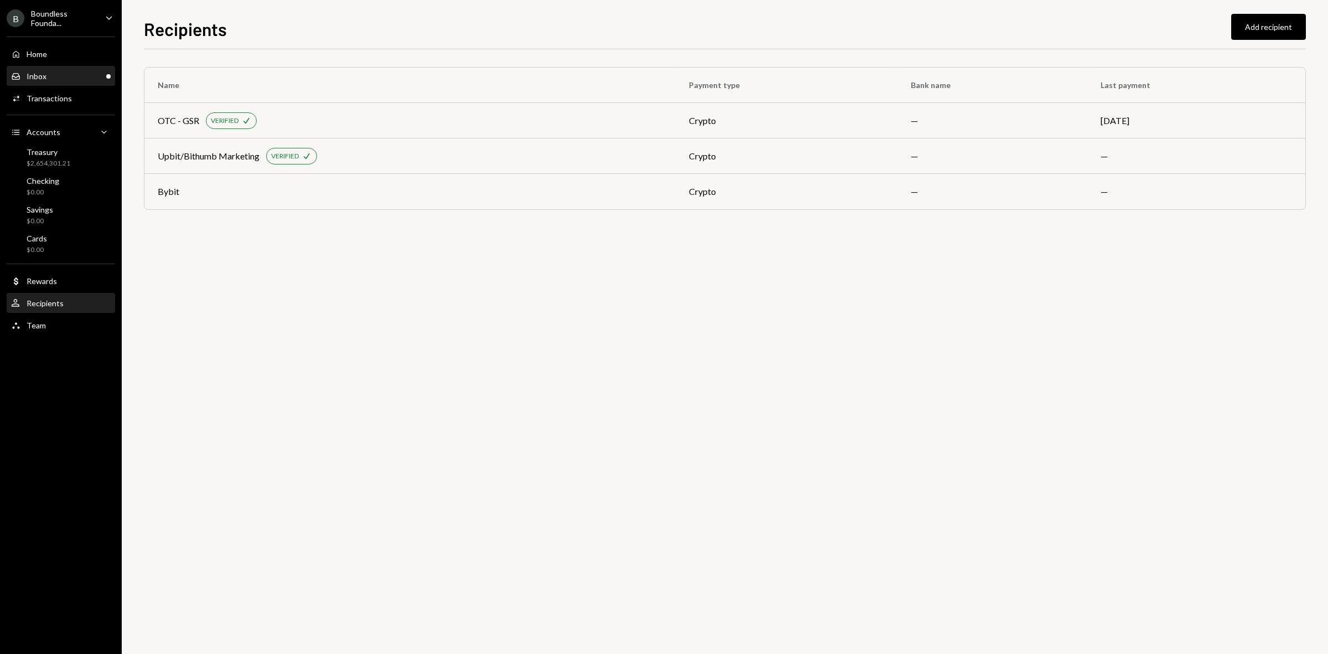
click at [64, 84] on div "Inbox Inbox" at bounding box center [61, 76] width 100 height 19
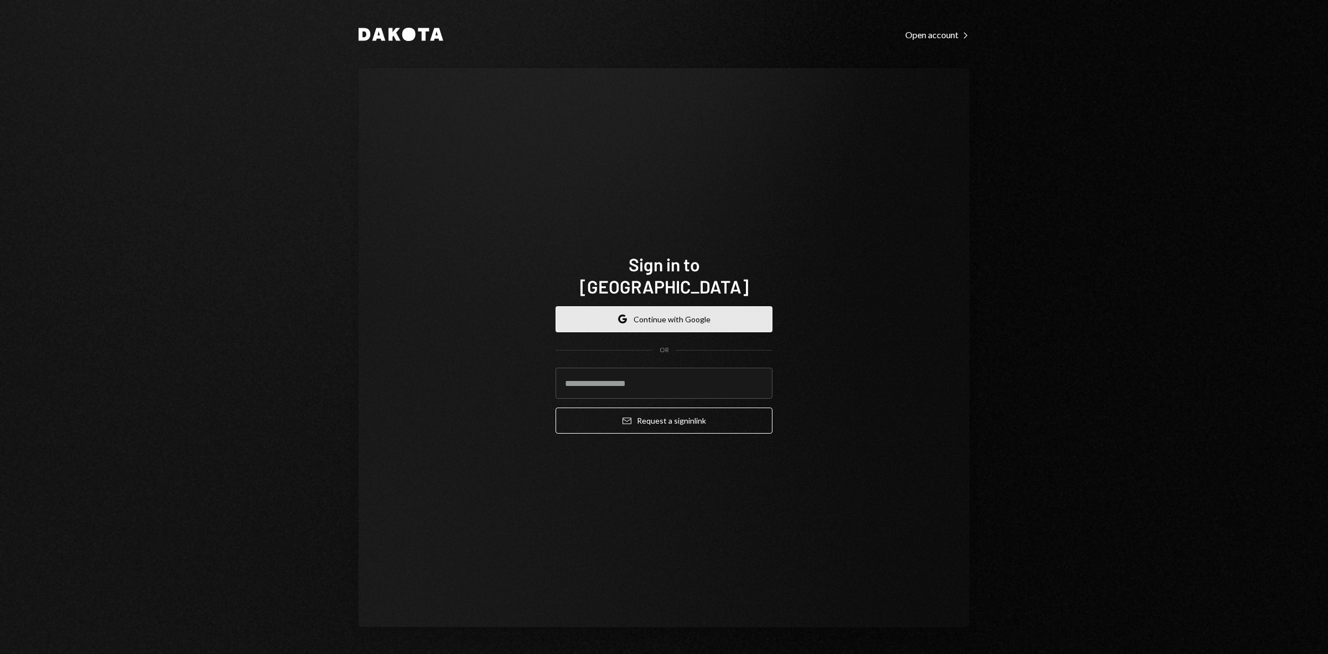
click at [640, 308] on button "Google Continue with Google" at bounding box center [664, 319] width 217 height 26
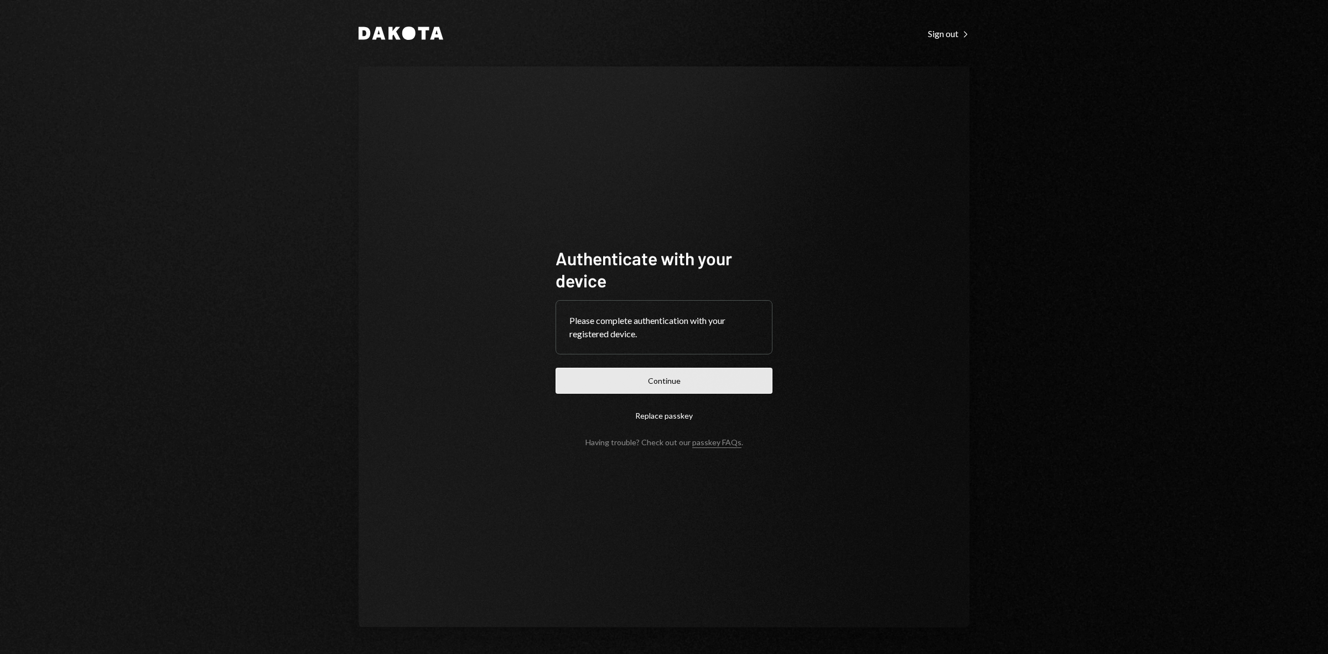
click at [732, 377] on button "Continue" at bounding box center [664, 380] width 217 height 26
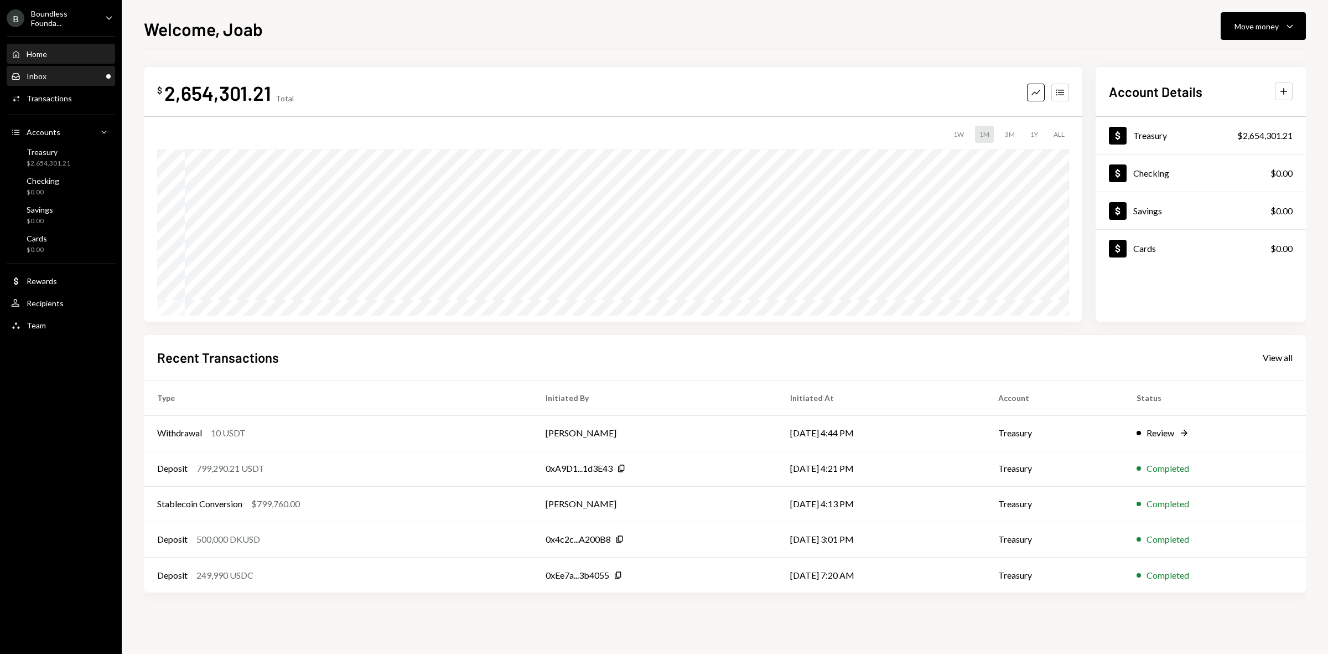
click at [45, 71] on div "Inbox" at bounding box center [37, 75] width 20 height 9
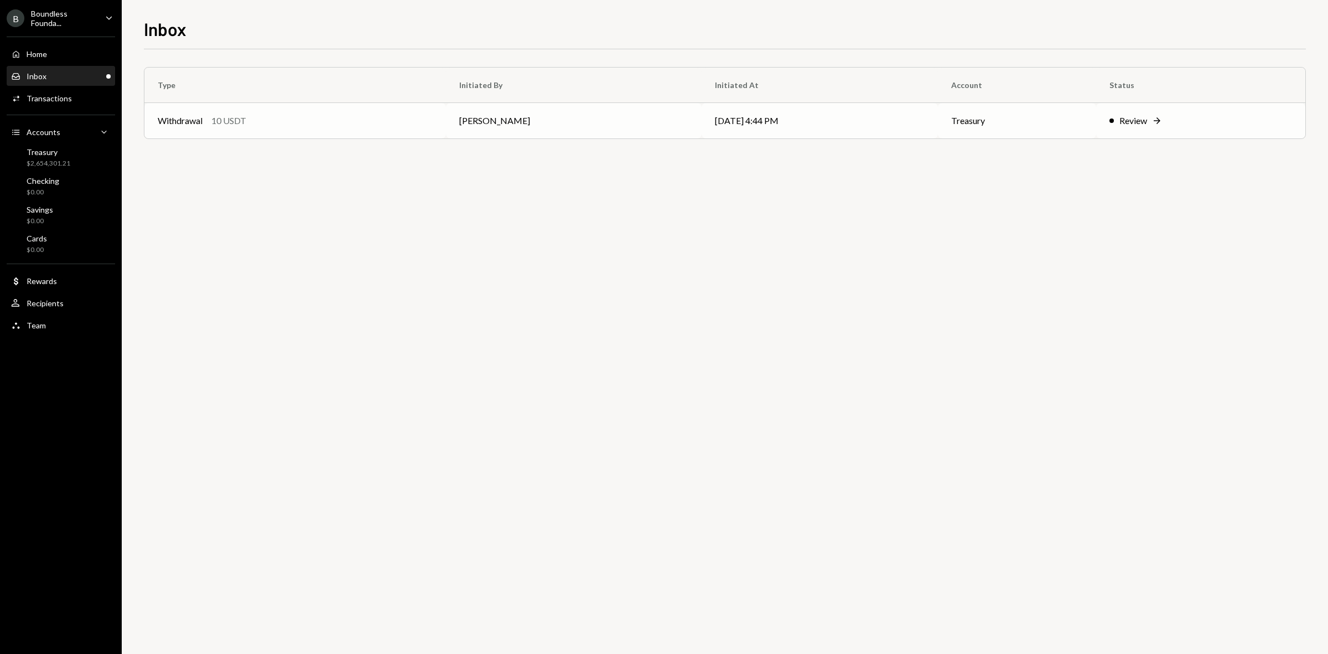
click at [1126, 117] on div "Review" at bounding box center [1134, 120] width 28 height 13
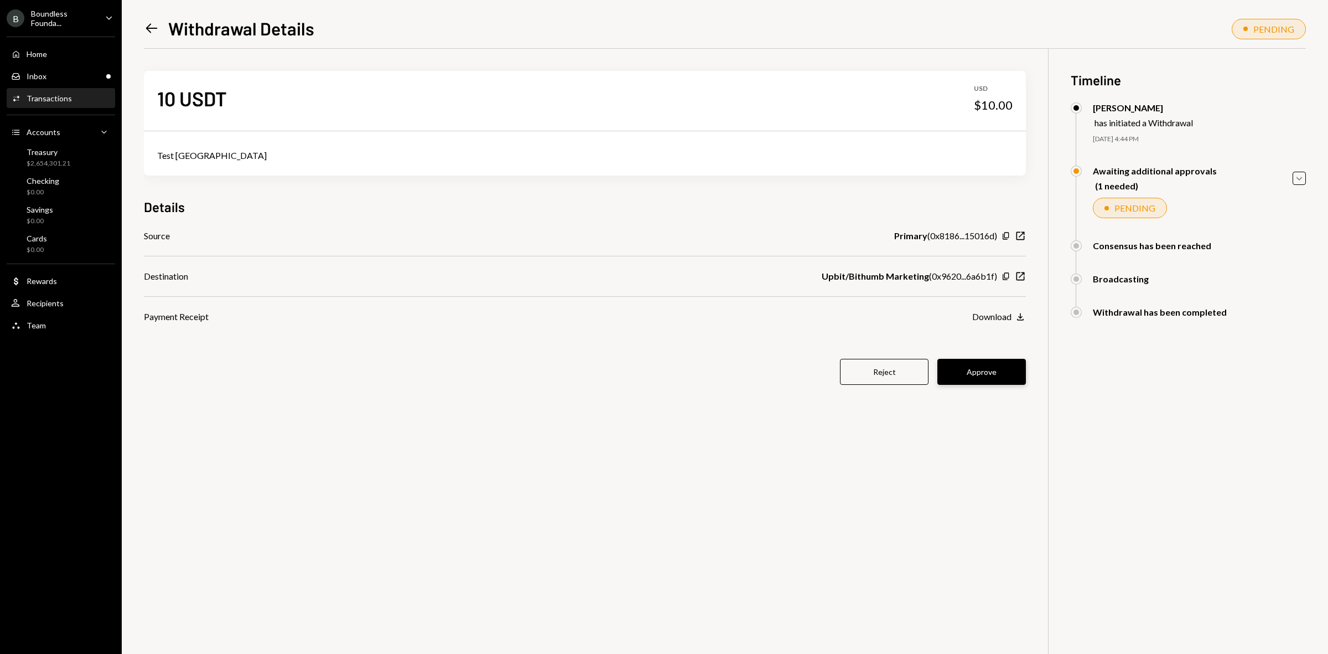
click at [994, 372] on button "Approve" at bounding box center [982, 372] width 89 height 26
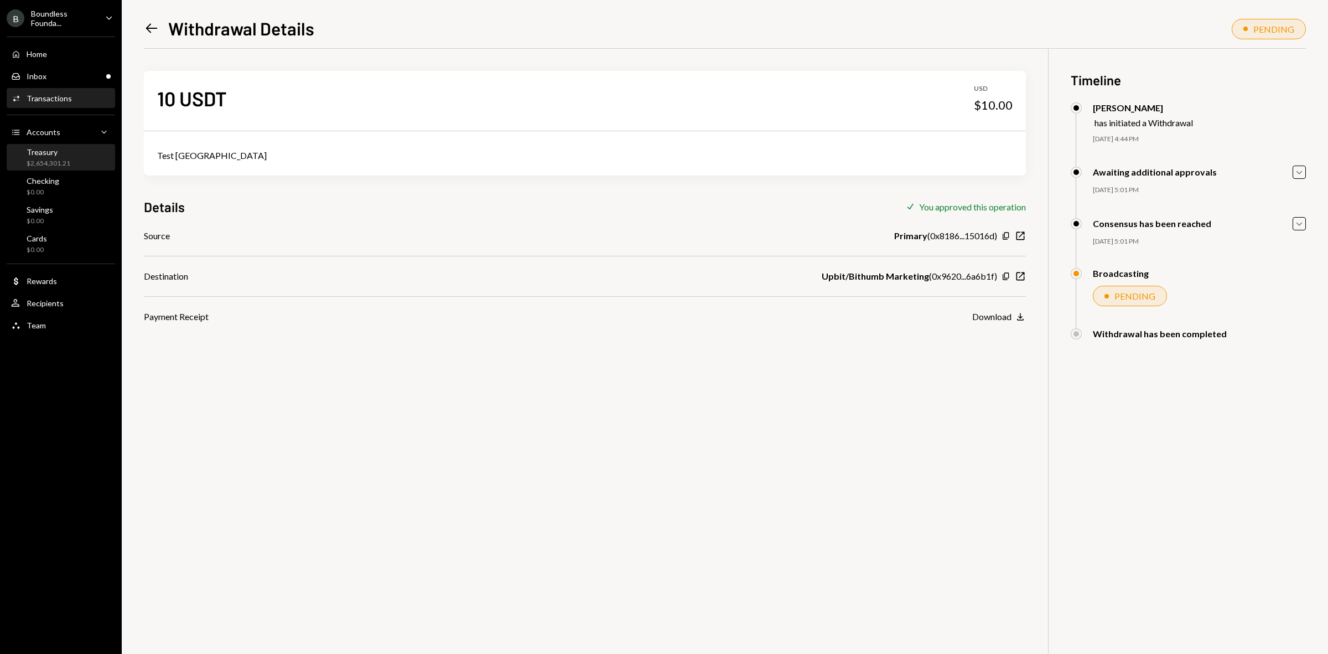
click at [55, 154] on div "Treasury" at bounding box center [49, 151] width 44 height 9
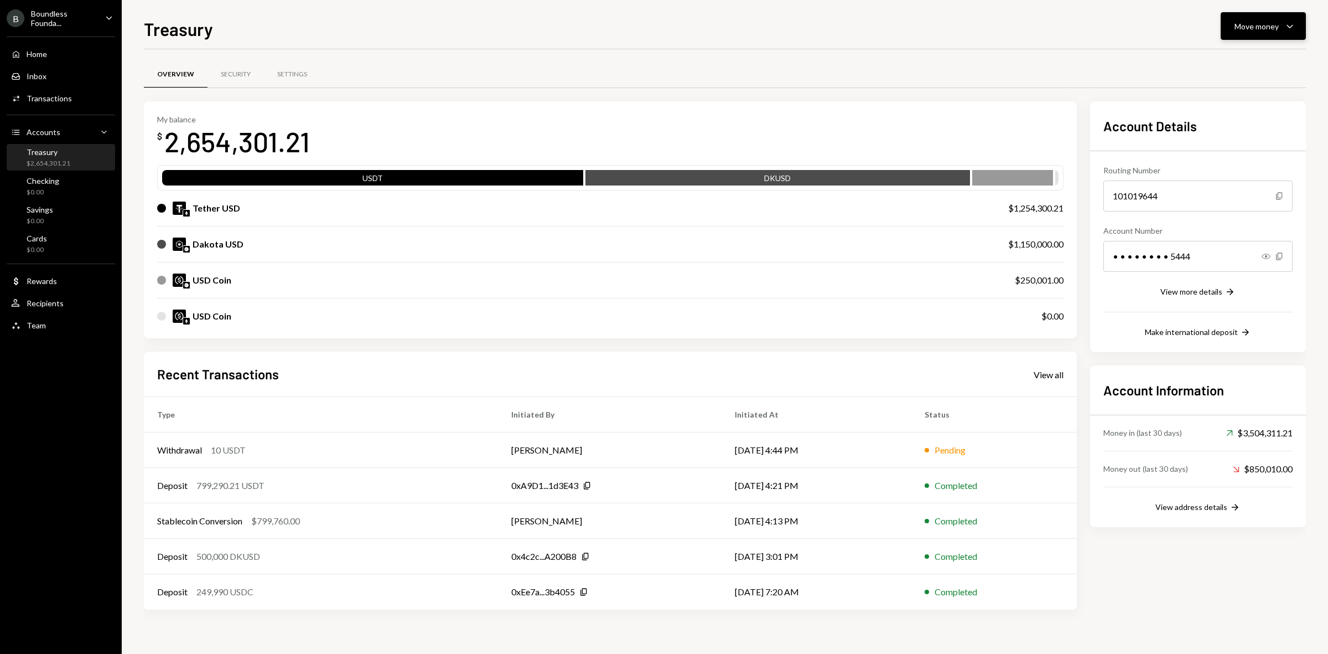
click at [1249, 32] on button "Move money Caret Down" at bounding box center [1263, 26] width 85 height 28
click at [1220, 57] on div "Send" at bounding box center [1254, 60] width 81 height 12
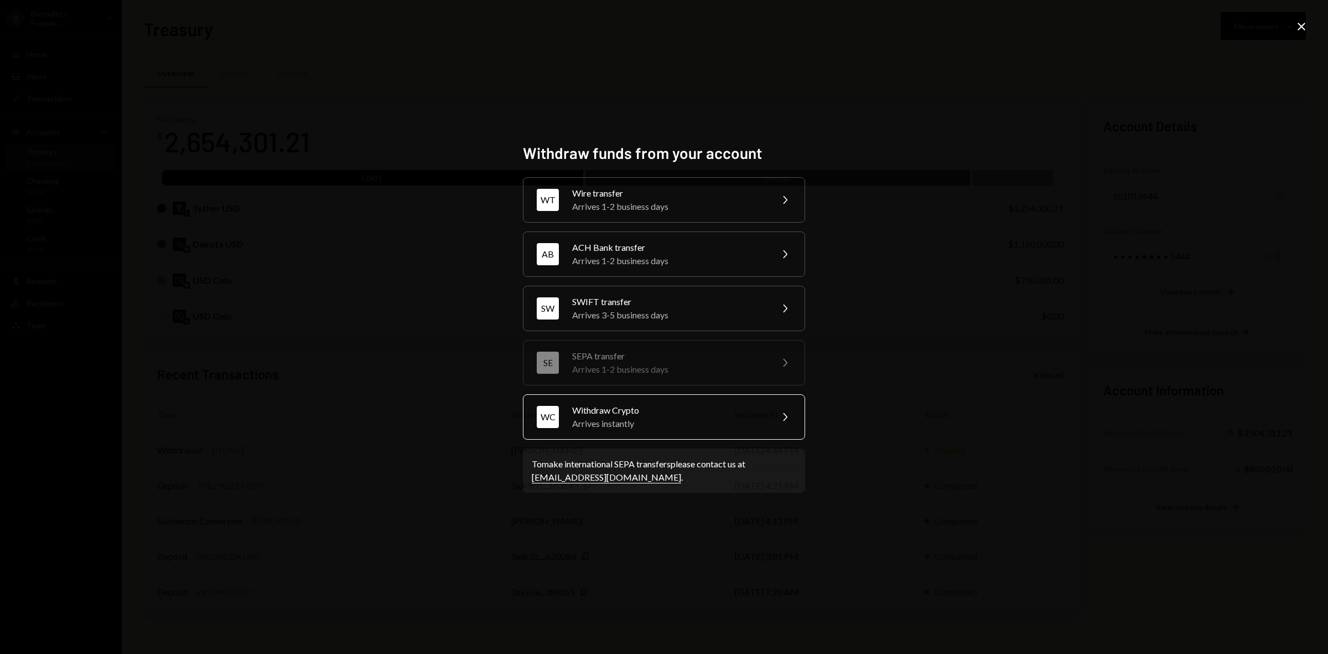
click at [665, 414] on div "Withdraw Crypto" at bounding box center [668, 409] width 193 height 13
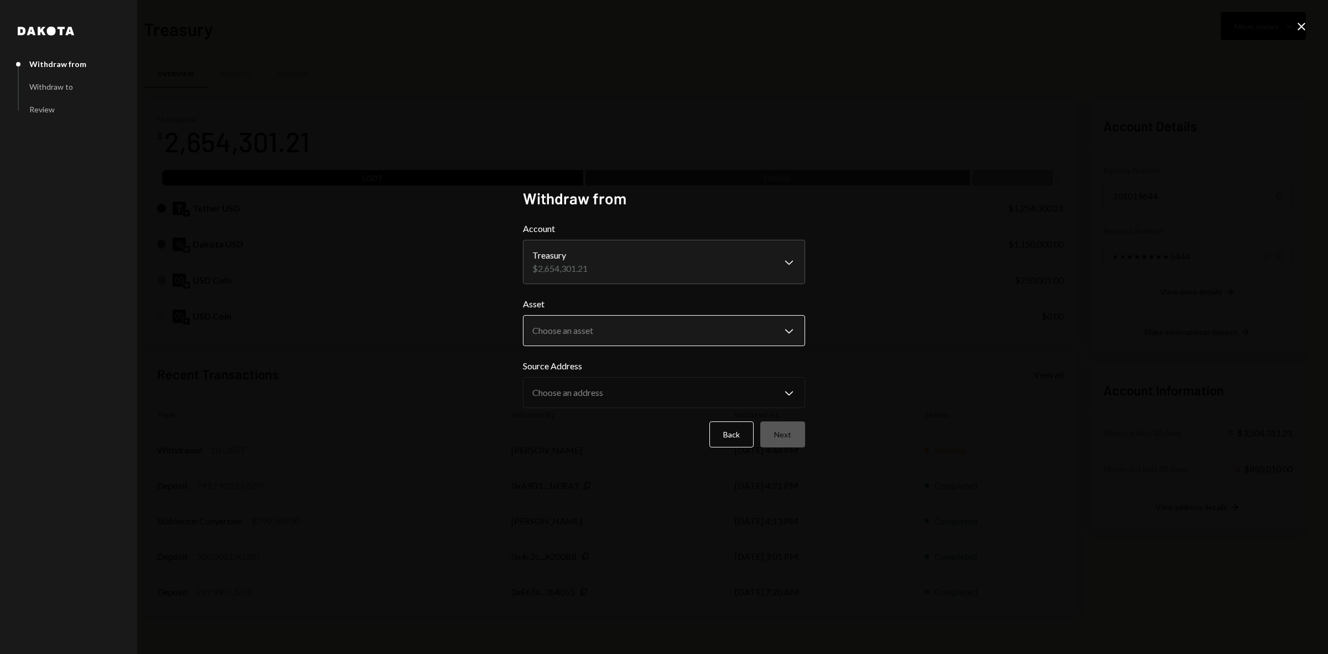
click at [651, 331] on body "B Boundless Founda... Caret Down Home Home Inbox Inbox Activities Transactions …" at bounding box center [664, 327] width 1328 height 654
select select "****"
click at [784, 438] on button "Next" at bounding box center [782, 434] width 45 height 26
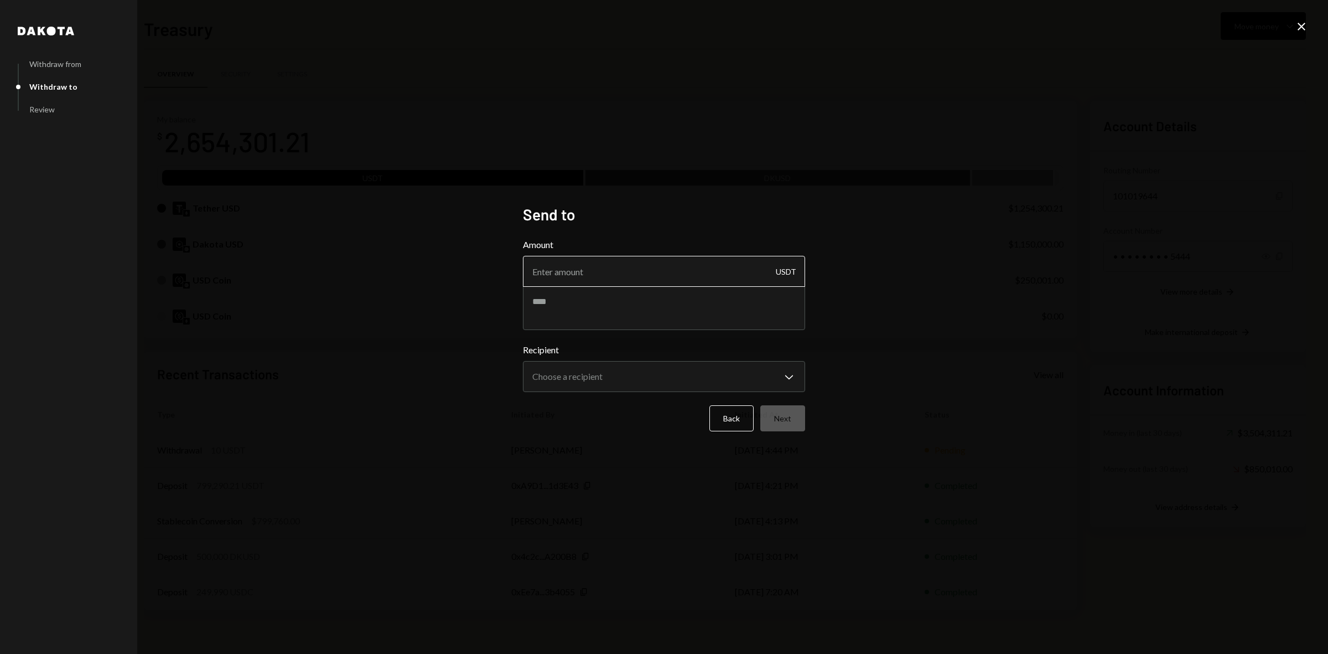
click at [574, 270] on input "Amount" at bounding box center [664, 271] width 282 height 31
type input "10"
click at [602, 304] on textarea at bounding box center [664, 308] width 282 height 44
type textarea "**********"
click at [629, 383] on body "B Boundless Founda... Caret Down Home Home Inbox Inbox Activities Transactions …" at bounding box center [664, 327] width 1328 height 654
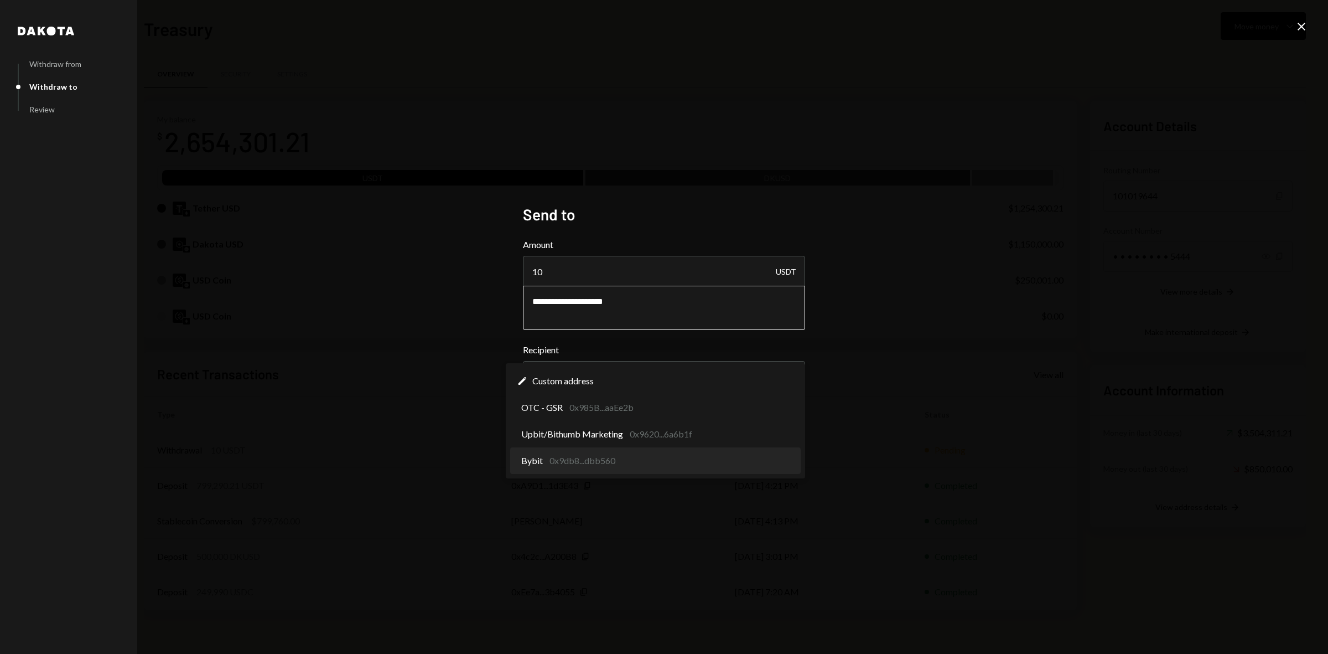
select select "**********"
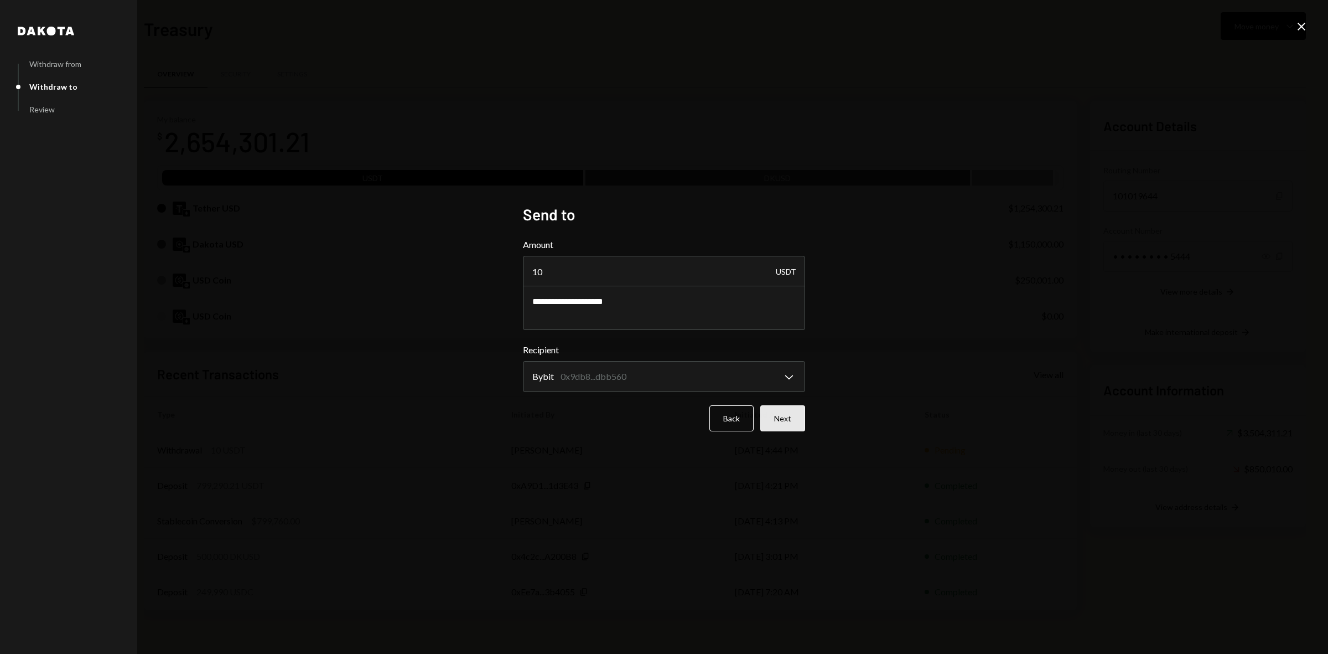
click at [783, 416] on button "Next" at bounding box center [782, 418] width 45 height 26
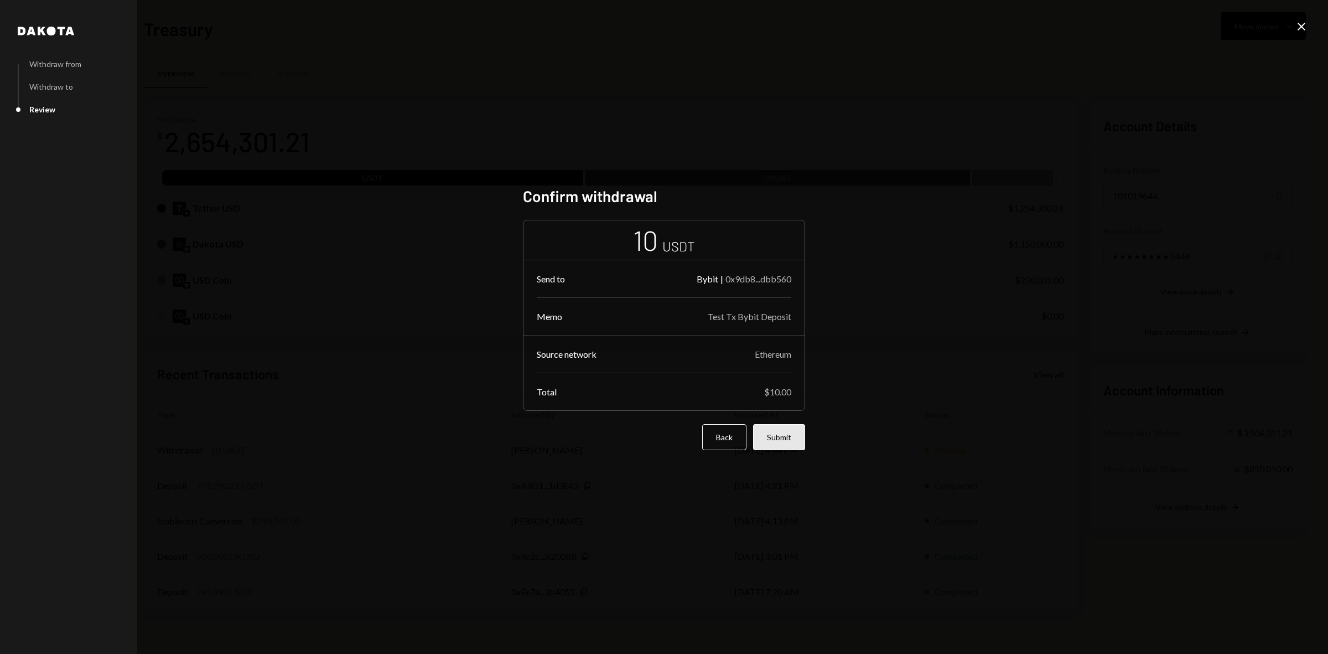
click at [792, 441] on button "Submit" at bounding box center [779, 437] width 52 height 26
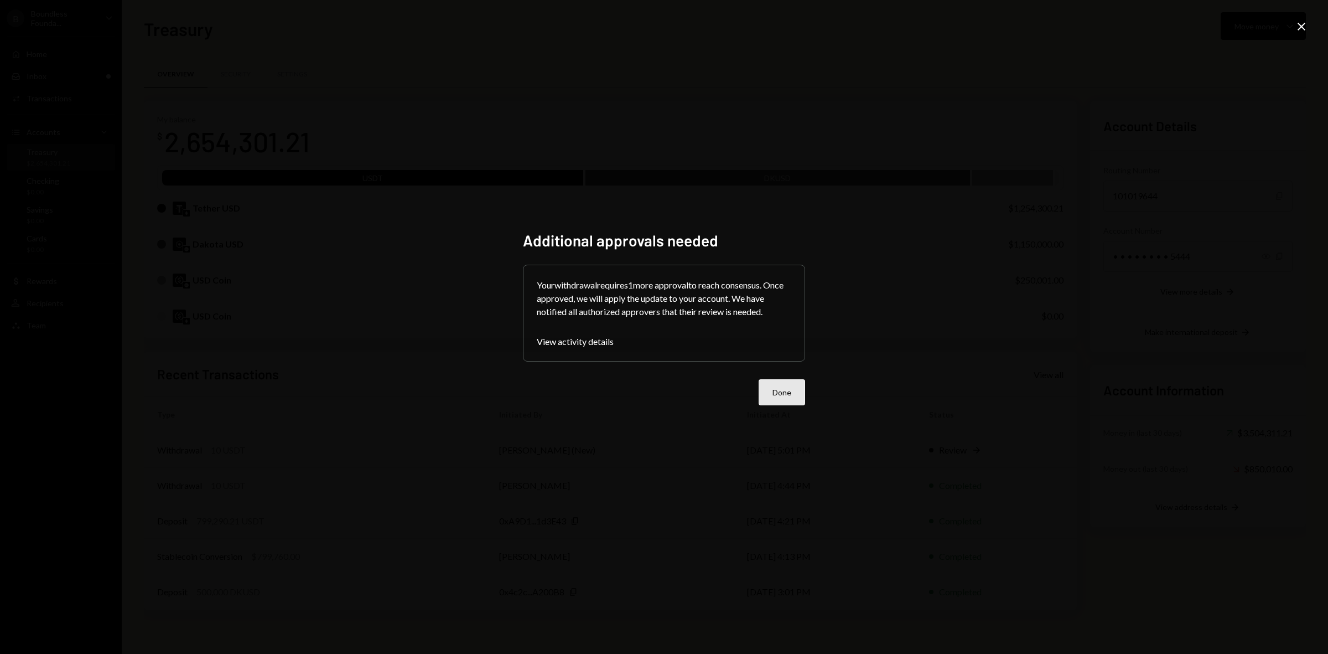
click at [788, 390] on button "Done" at bounding box center [782, 392] width 46 height 26
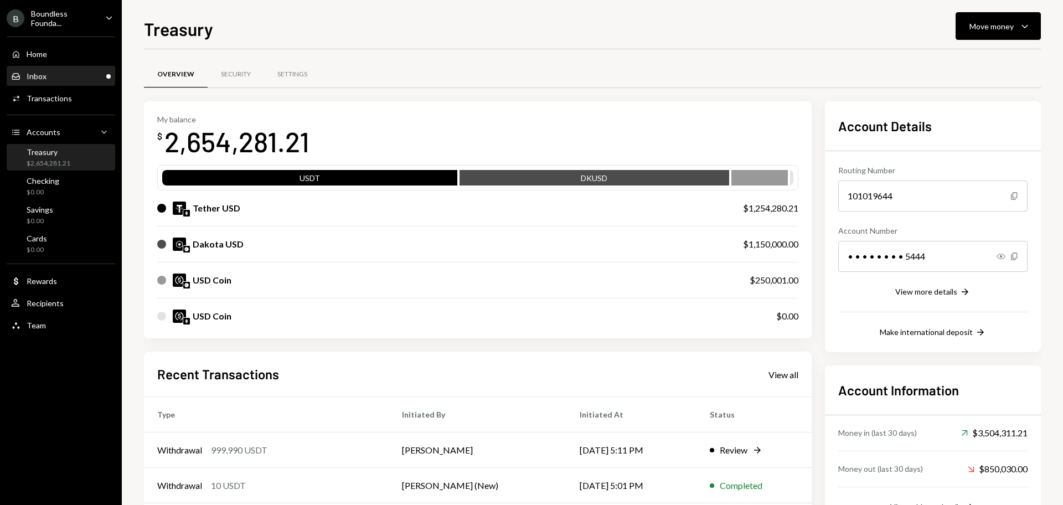
click at [63, 81] on div "Inbox Inbox" at bounding box center [61, 76] width 100 height 19
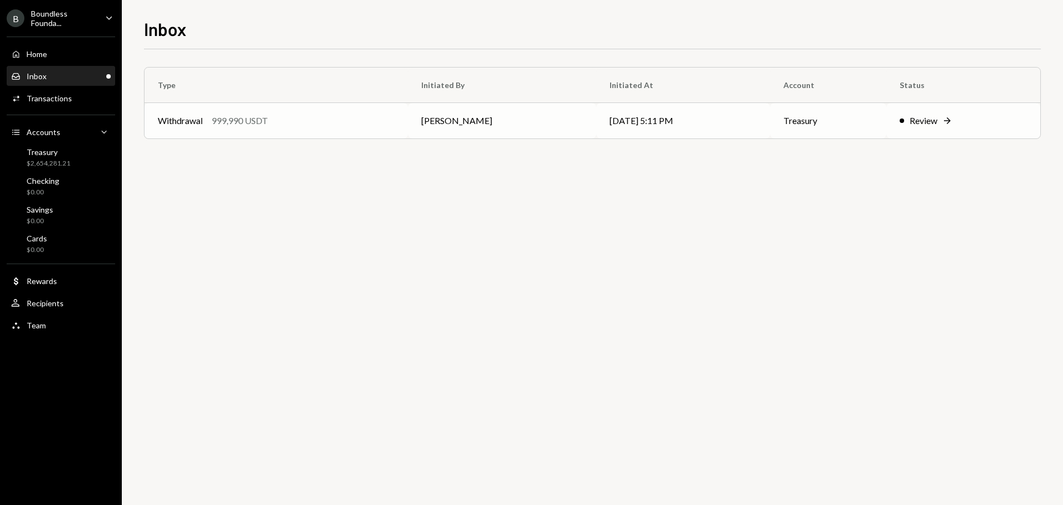
click at [926, 122] on div "Review" at bounding box center [923, 120] width 28 height 13
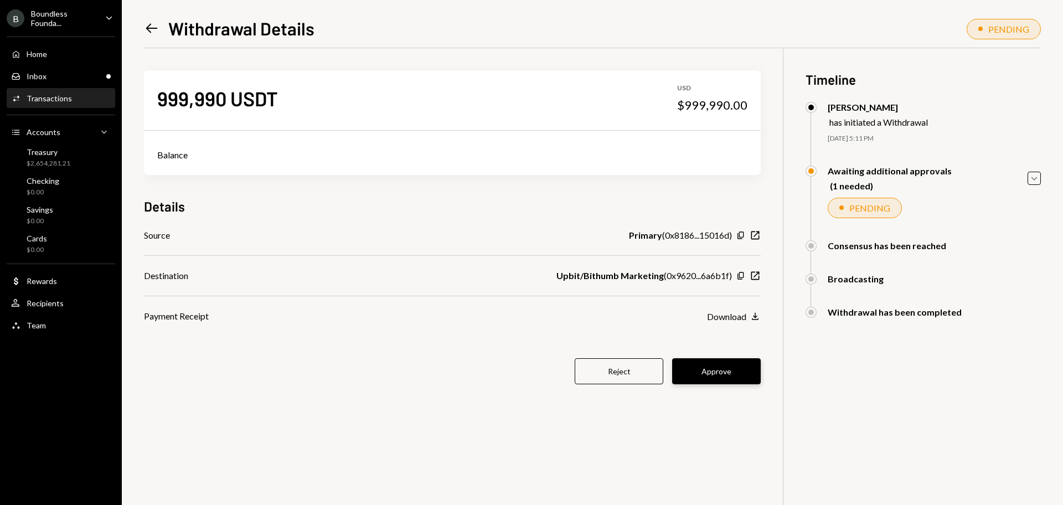
click at [720, 372] on button "Approve" at bounding box center [716, 371] width 89 height 26
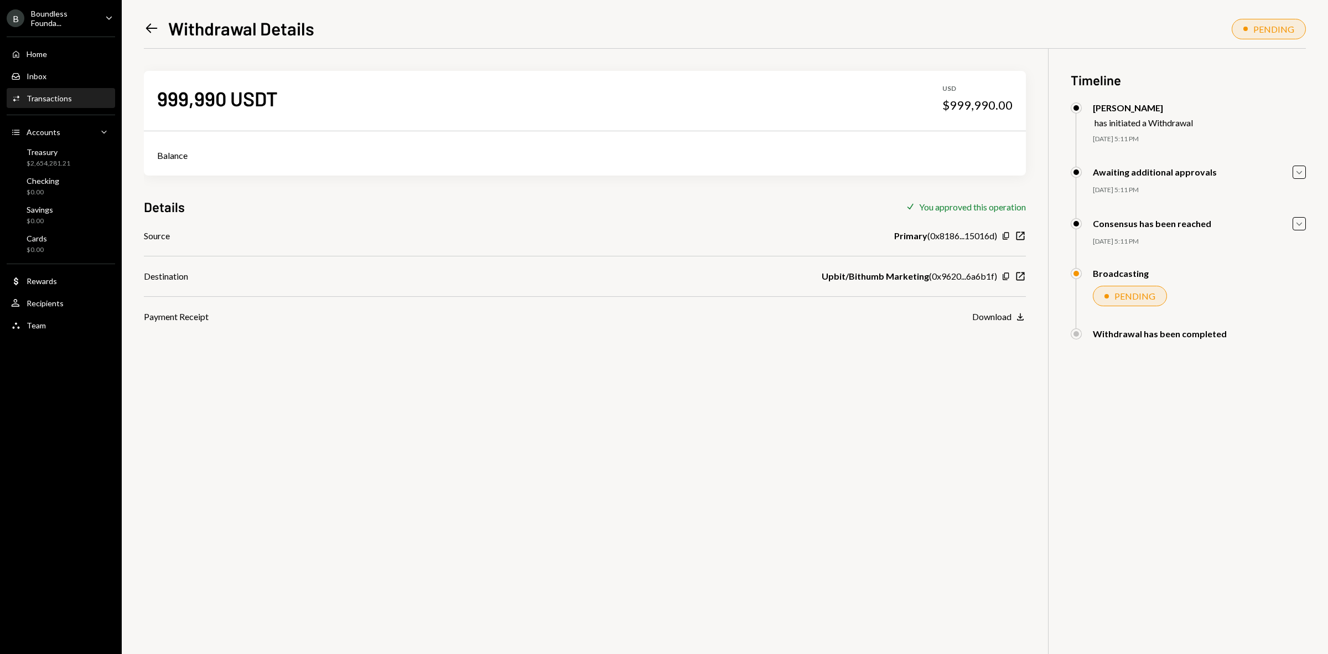
click at [68, 100] on div "Transactions" at bounding box center [49, 98] width 45 height 9
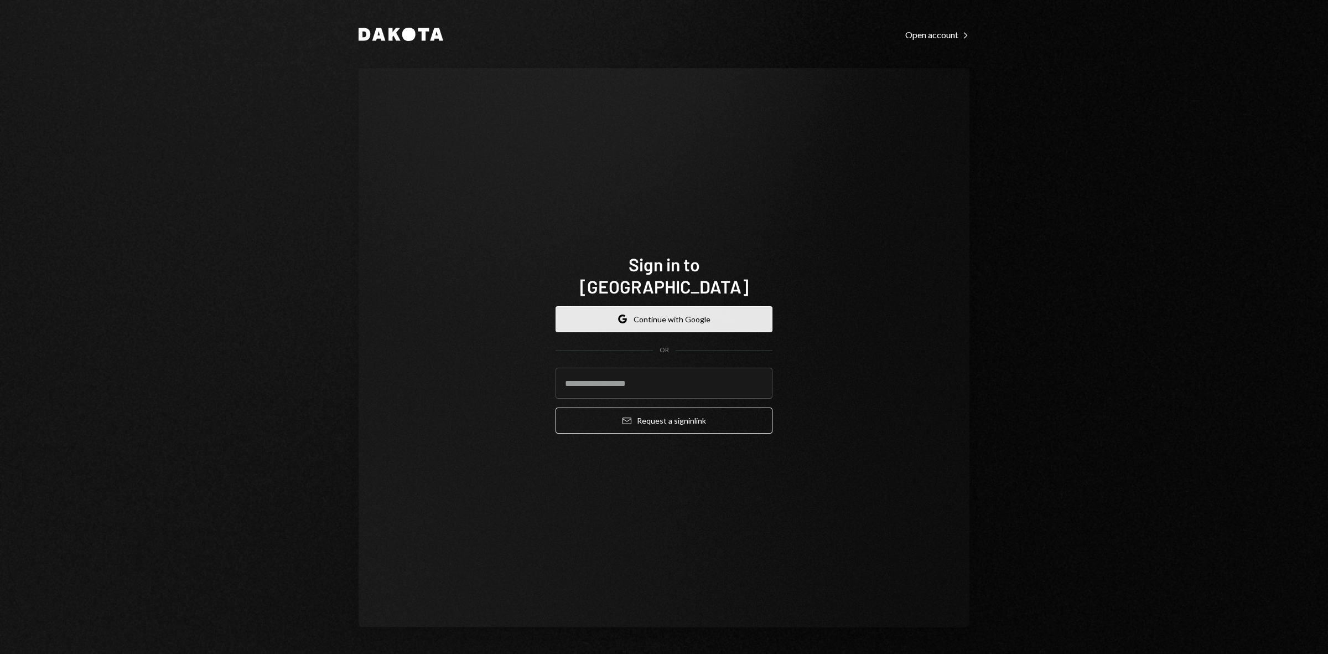
click at [620, 317] on icon "button" at bounding box center [619, 319] width 2 height 4
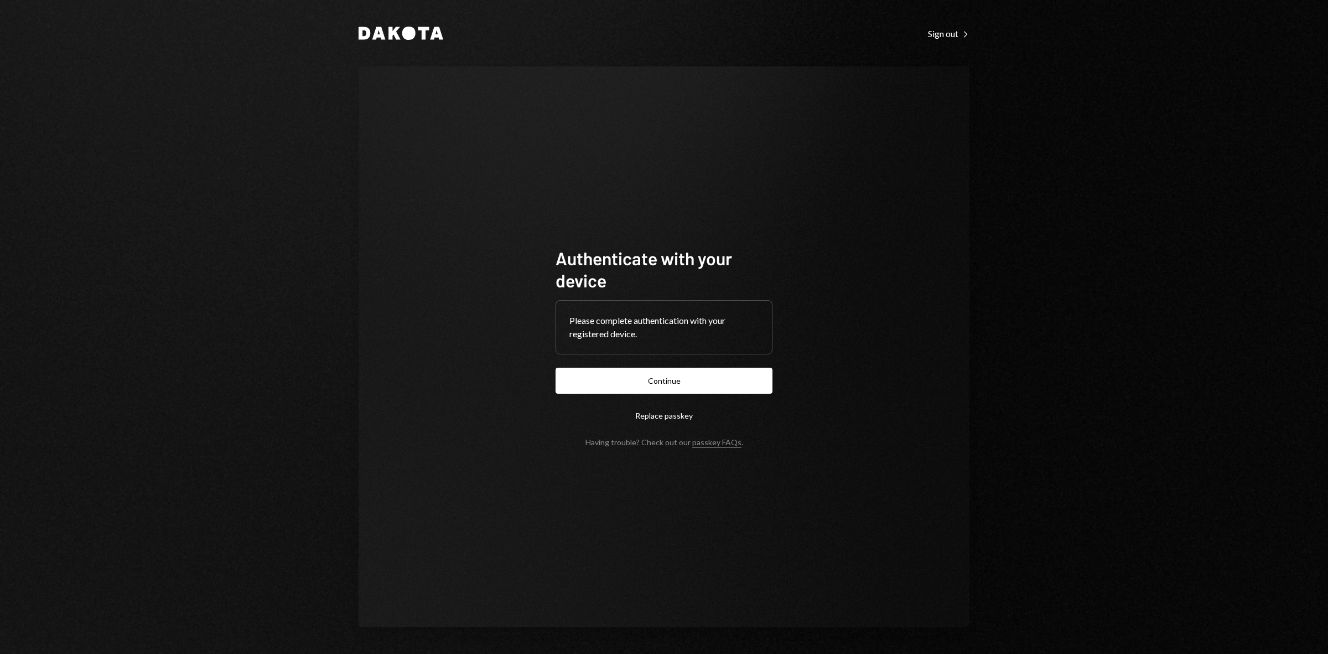
click at [714, 382] on button "Continue" at bounding box center [664, 380] width 217 height 26
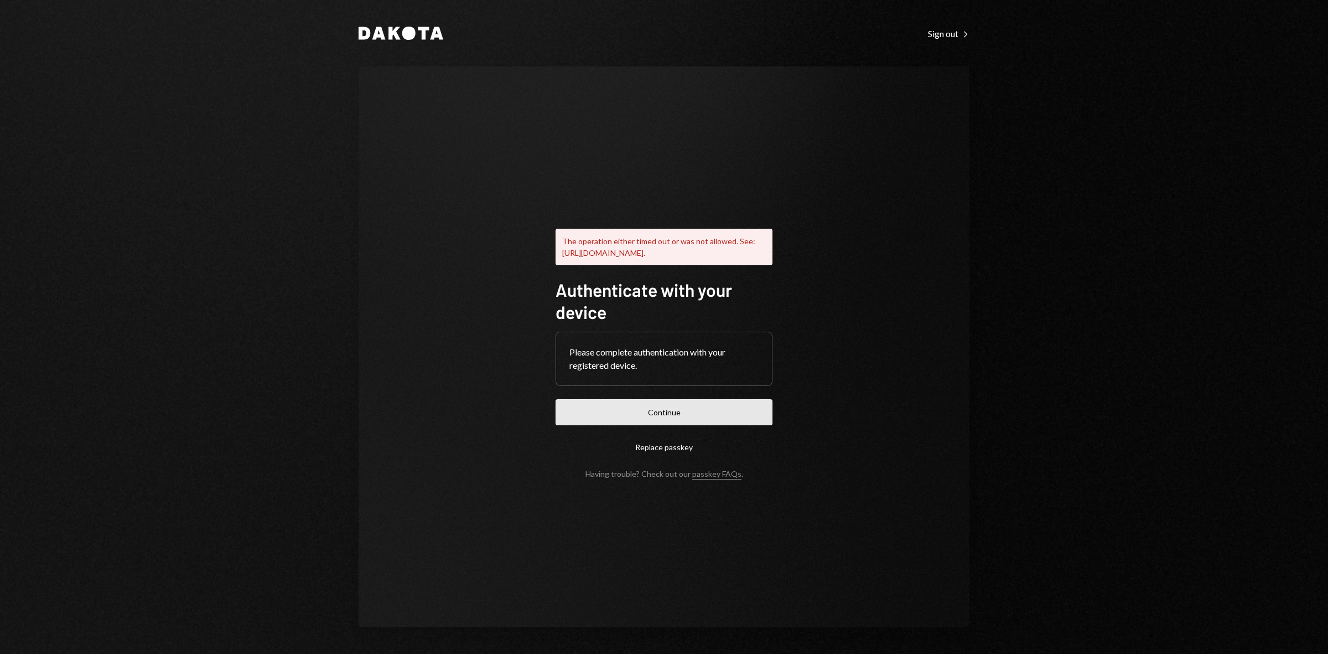
click at [713, 418] on button "Continue" at bounding box center [664, 412] width 217 height 26
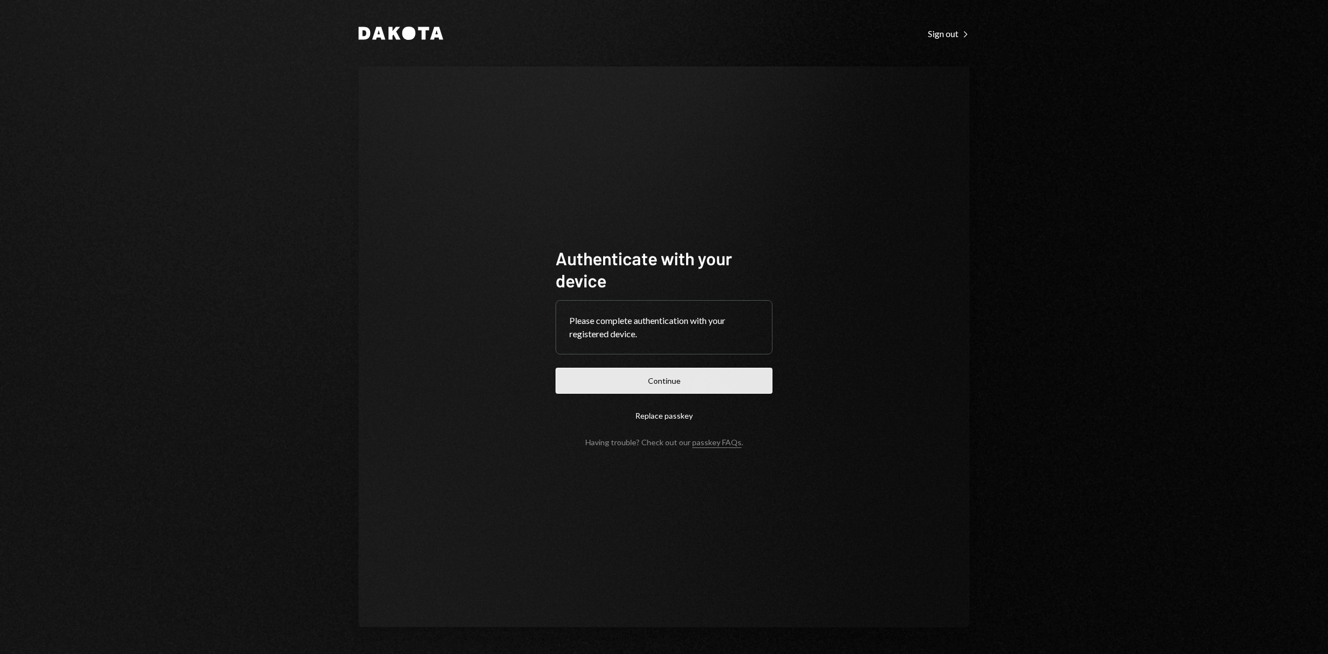
click at [677, 385] on button "Continue" at bounding box center [664, 380] width 217 height 26
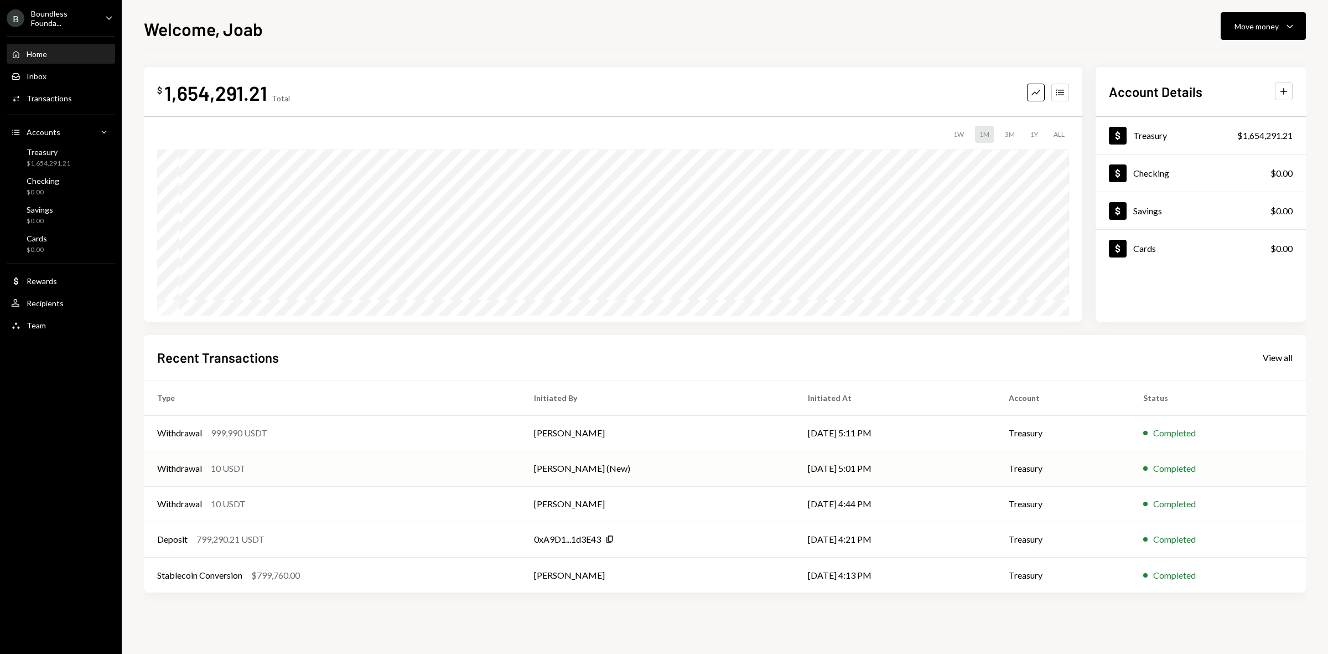
click at [304, 465] on div "Withdrawal 10 USDT" at bounding box center [332, 468] width 350 height 13
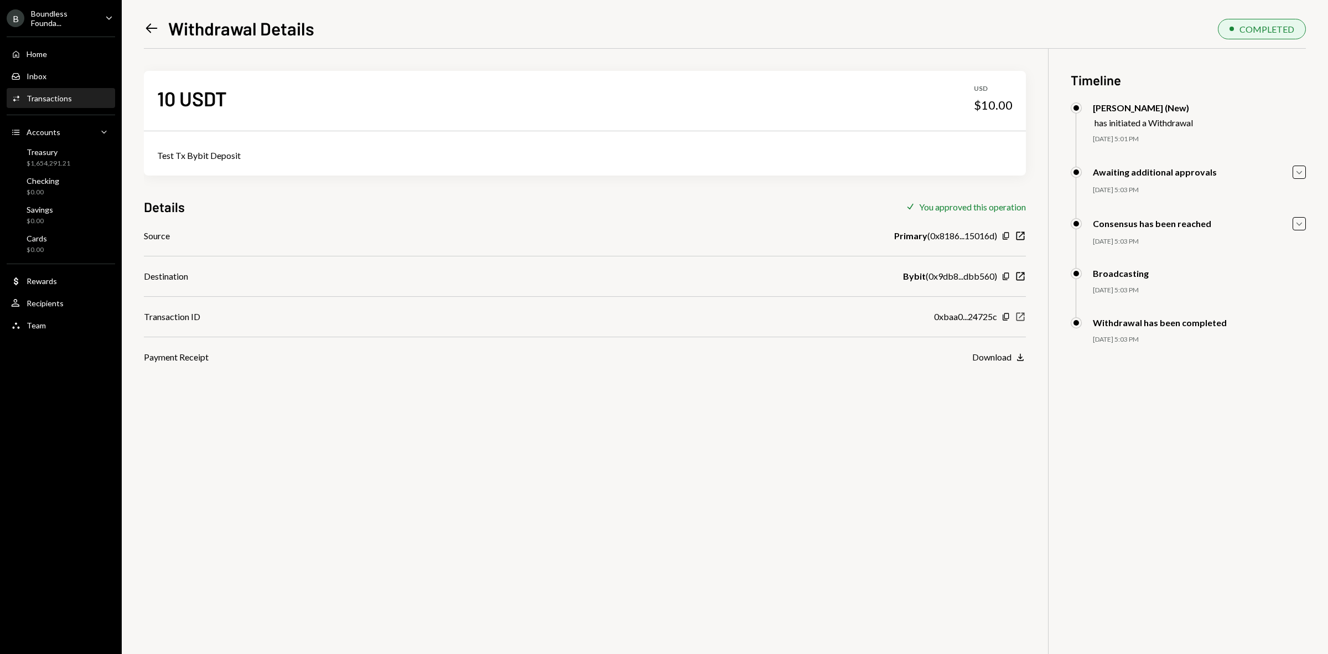
click at [1020, 315] on icon "New Window" at bounding box center [1020, 316] width 11 height 11
